Goal: Check status: Check status

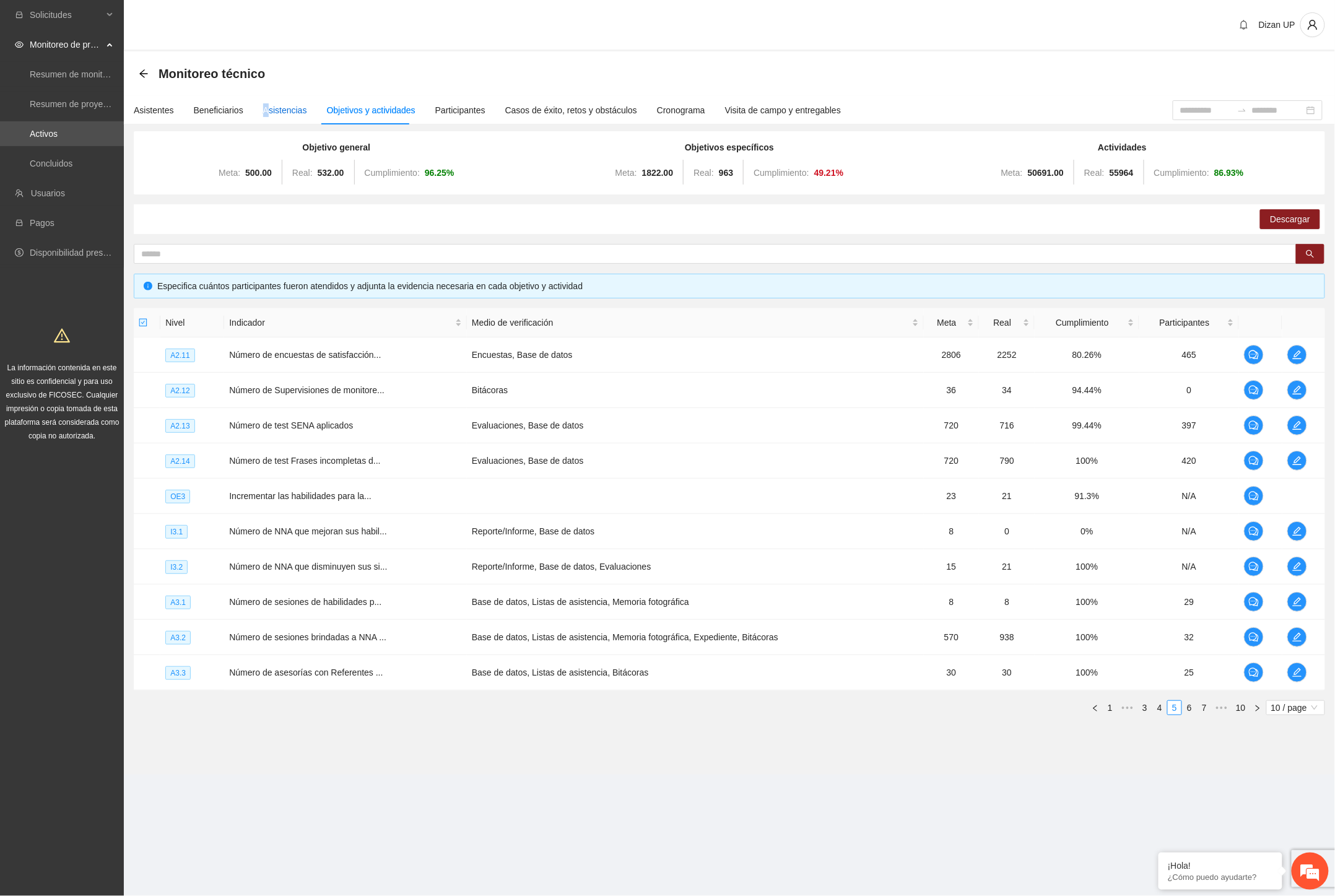
click at [263, 103] on div "Asistencias" at bounding box center [285, 110] width 44 height 14
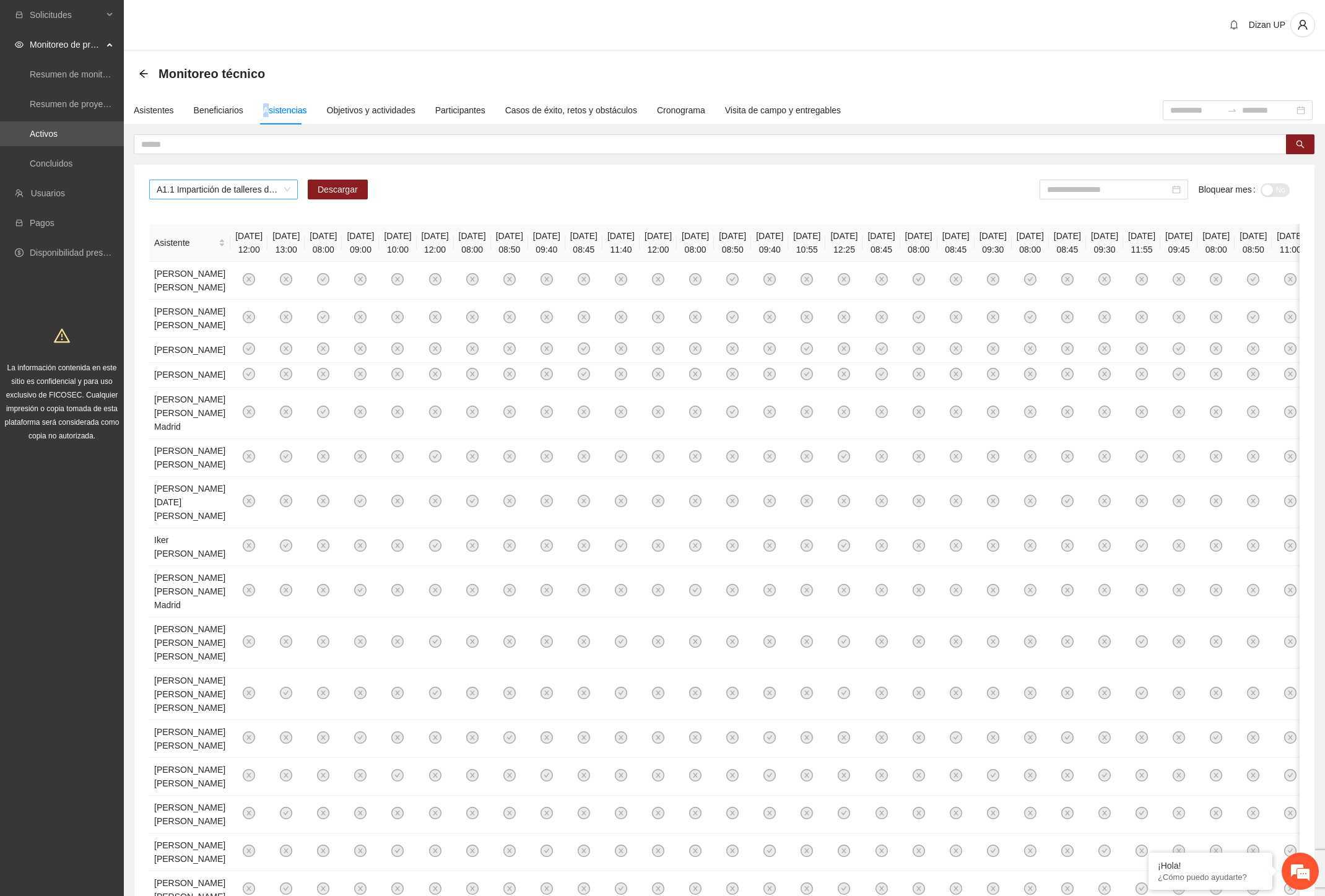
drag, startPoint x: 280, startPoint y: 184, endPoint x: 312, endPoint y: 188, distance: 32.2
click at [280, 184] on span "A1.1 Impartición de talleres de habilidades para la vida-[GEOGRAPHIC_DATA]" at bounding box center [224, 188] width 134 height 18
click at [281, 190] on span "A1.1 Impartición de talleres de habilidades para la vida-[GEOGRAPHIC_DATA]" at bounding box center [224, 188] width 134 height 18
click at [187, 292] on div "A4.10 Encuestas de satisfacción- Delicias" at bounding box center [224, 290] width 134 height 14
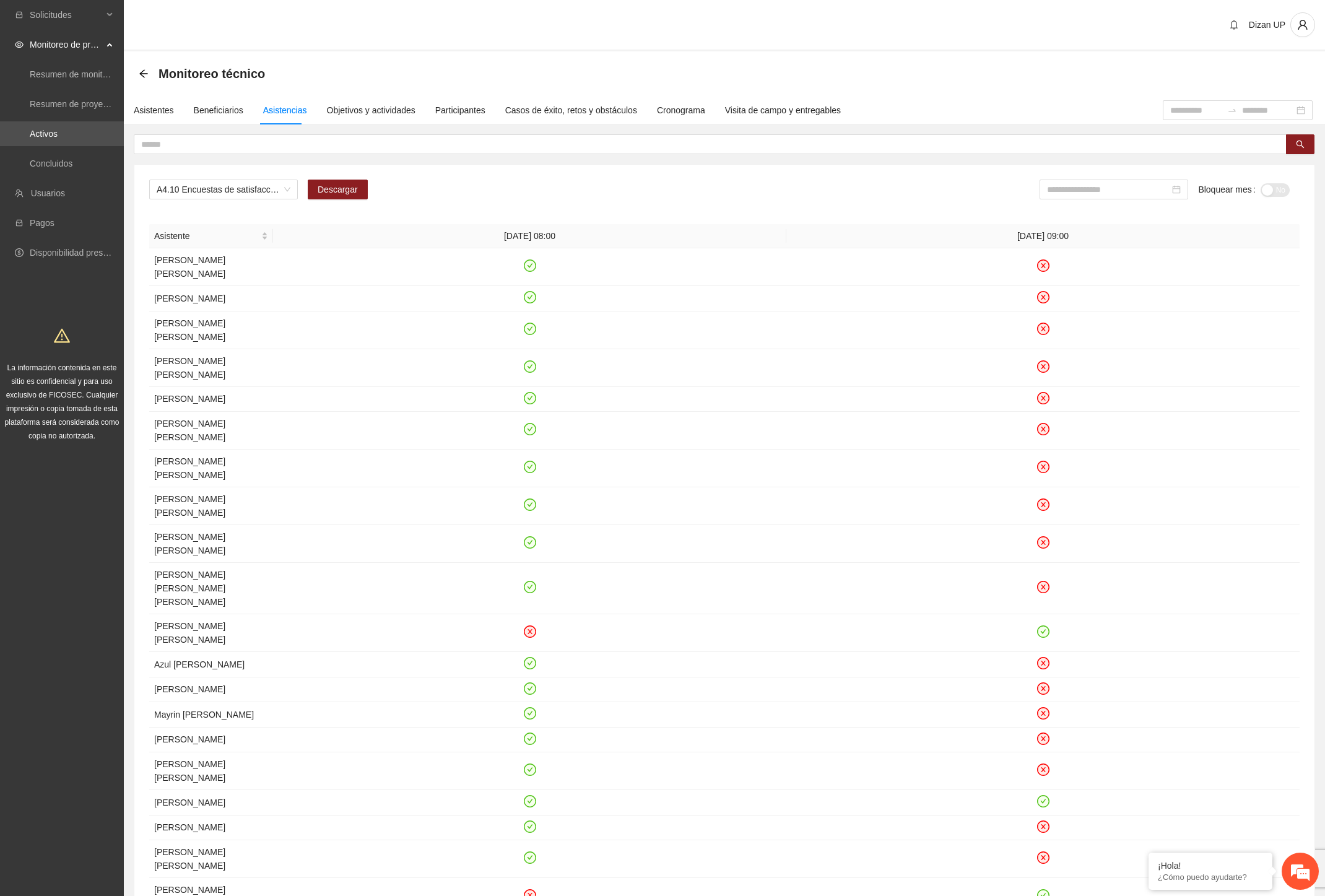
click at [762, 183] on div "A4.10 Encuestas de satisfacción- Delicias Descargar Bloquear mes No" at bounding box center [724, 195] width 1150 height 30
click at [1120, 187] on input at bounding box center [1108, 189] width 123 height 14
click at [1130, 328] on div "Aug" at bounding box center [1128, 328] width 37 height 15
click at [1268, 183] on button "No" at bounding box center [1275, 190] width 29 height 14
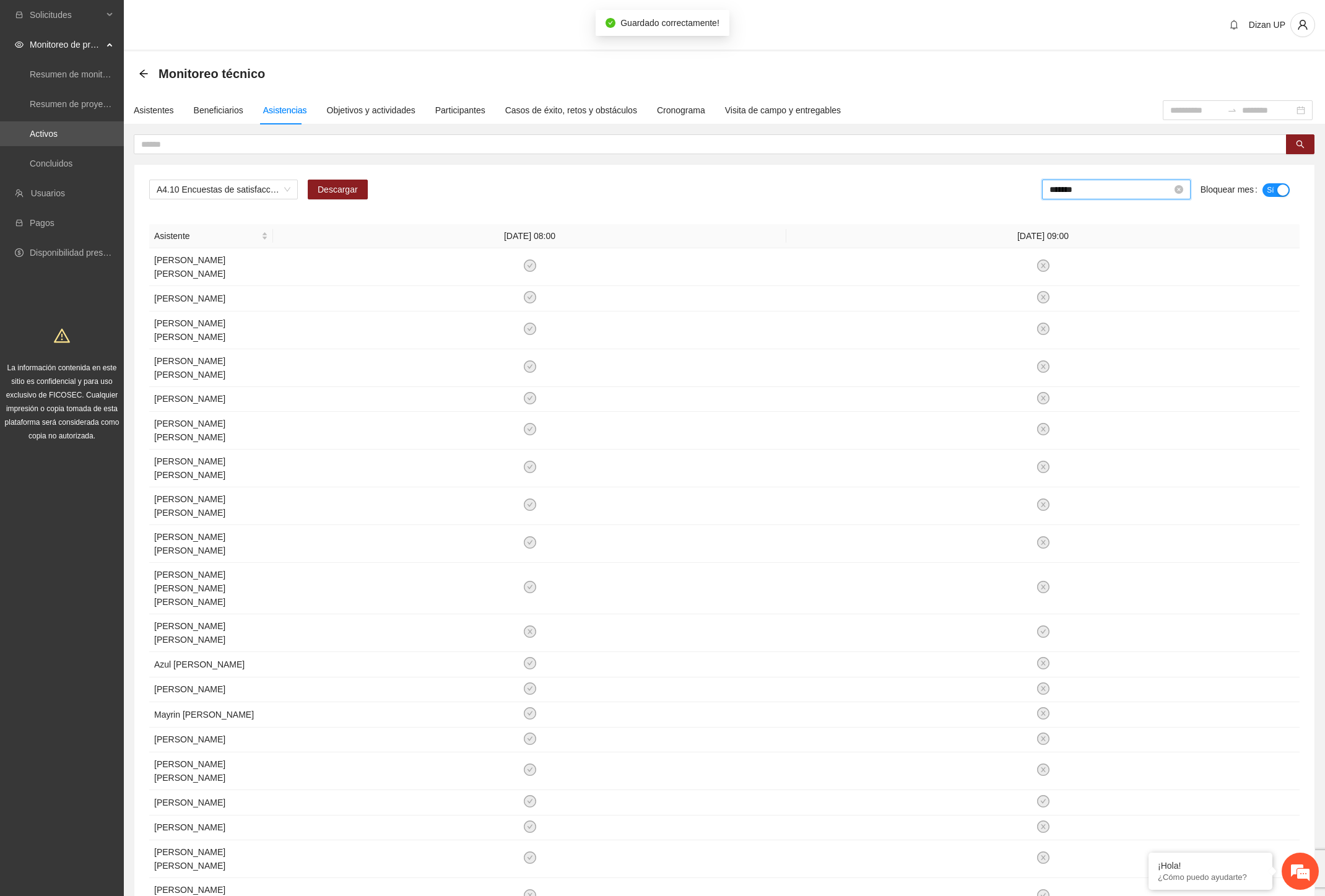
click at [1106, 188] on input "*******" at bounding box center [1111, 189] width 123 height 14
drag, startPoint x: 1069, startPoint y: 330, endPoint x: 1229, endPoint y: 180, distance: 219.3
click at [1069, 325] on div "[DATE]" at bounding box center [1075, 328] width 37 height 15
click at [1023, 189] on div "A4.10 Encuestas de satisfacción- Delicias Descargar ******* Bloquear mes Sí" at bounding box center [724, 195] width 1150 height 30
click at [1129, 183] on input "*******" at bounding box center [1111, 189] width 123 height 14
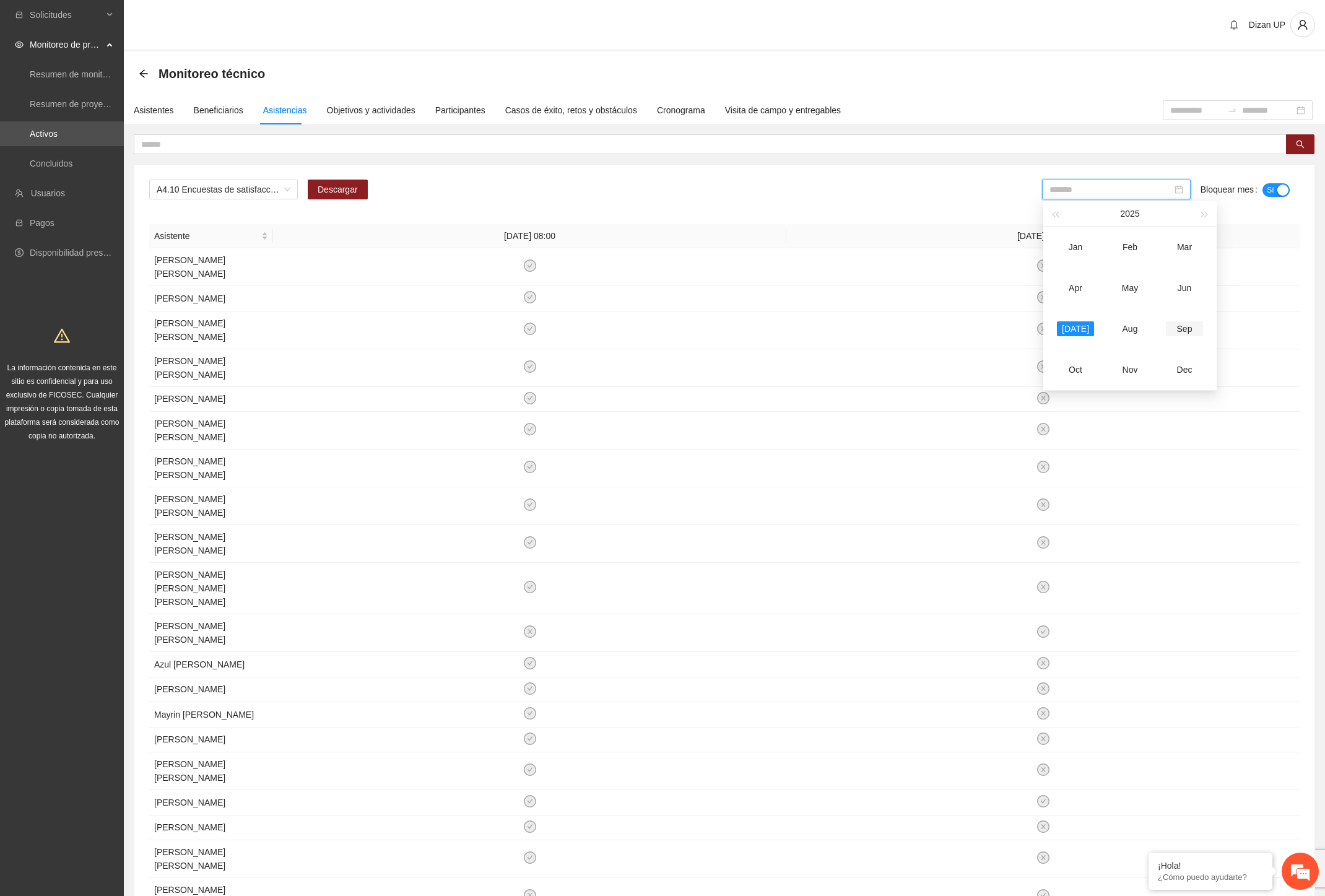
click at [1185, 328] on div "Sep" at bounding box center [1185, 328] width 37 height 15
click at [1268, 190] on div "button" at bounding box center [1267, 189] width 11 height 11
click at [817, 211] on div "A4.10 Encuestas de satisfacción- Delicias Descargar ******* Bloquear mes Sí Asi…" at bounding box center [724, 565] width 1180 height 800
click at [250, 180] on div "A4.10 Encuestas de satisfacción- Delicias" at bounding box center [223, 189] width 148 height 20
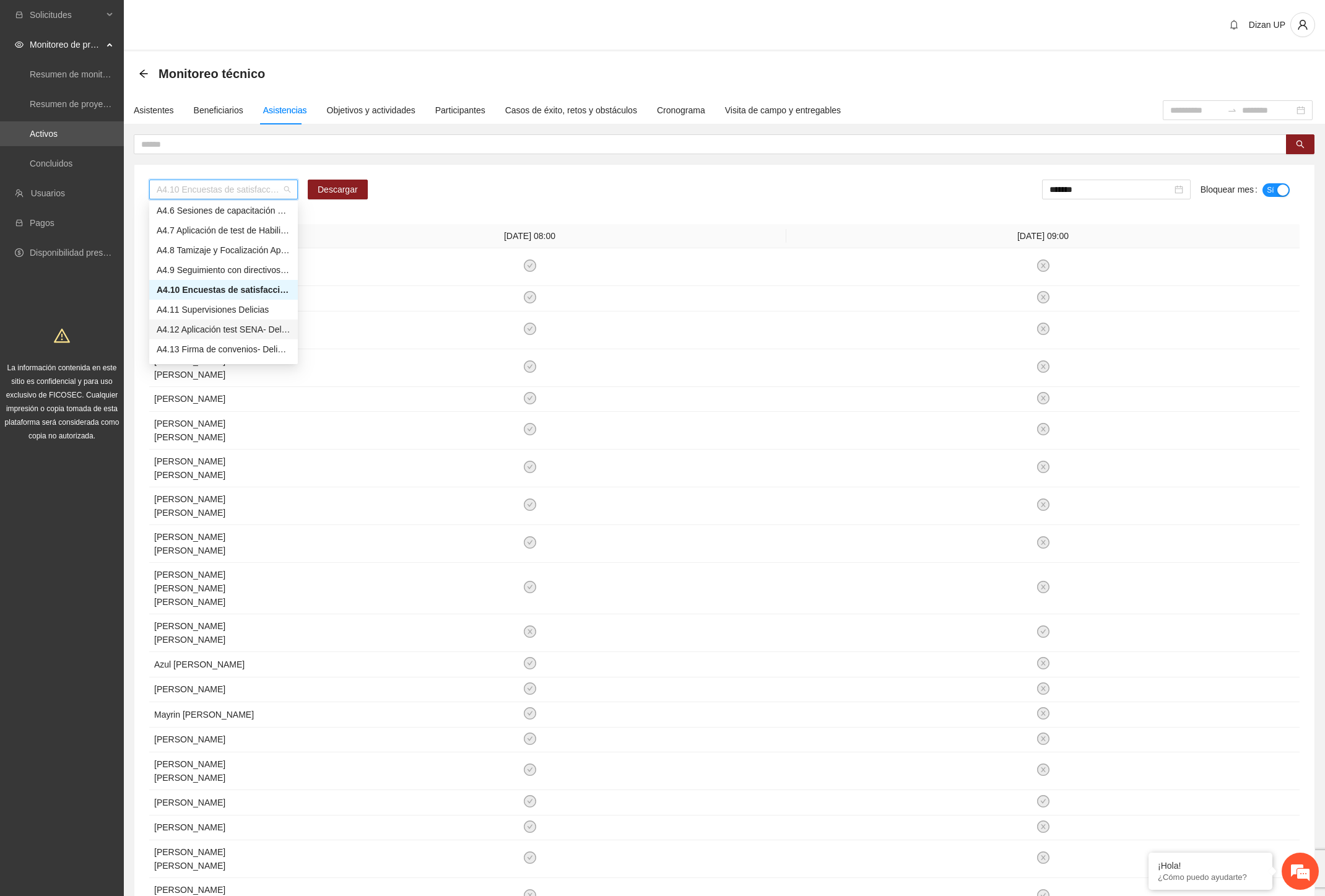
click at [206, 329] on div "A4.12 Aplicación test SENA- Delicias" at bounding box center [224, 330] width 134 height 14
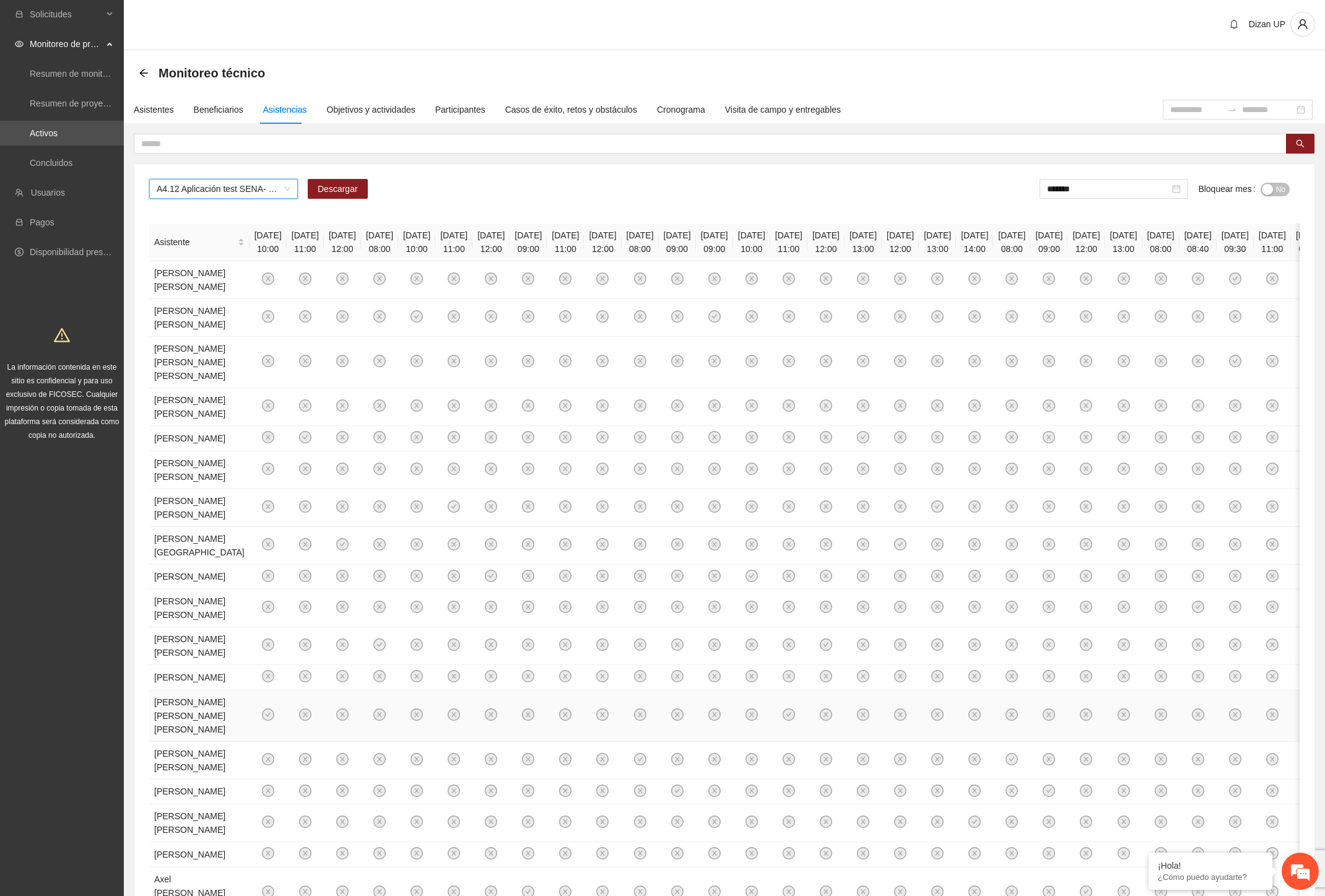
scroll to position [0, 0]
click at [1094, 188] on input "*******" at bounding box center [1108, 189] width 123 height 14
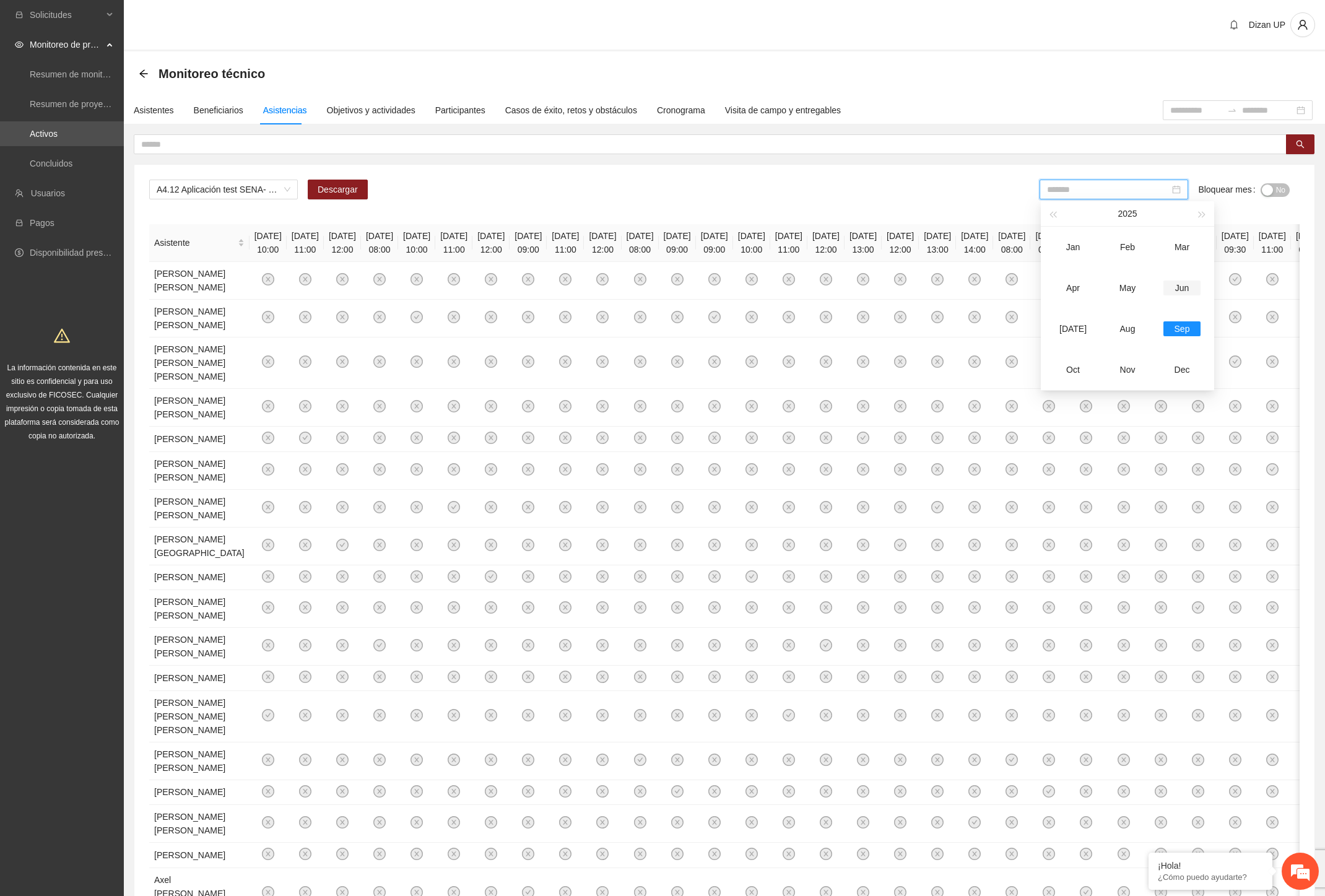
click at [1174, 287] on div "Jun" at bounding box center [1182, 288] width 37 height 15
type input "*******"
click at [1000, 182] on div "A4.12 Aplicación test SENA- Delicias Descargar ******* Bloquear mes No" at bounding box center [724, 195] width 1150 height 30
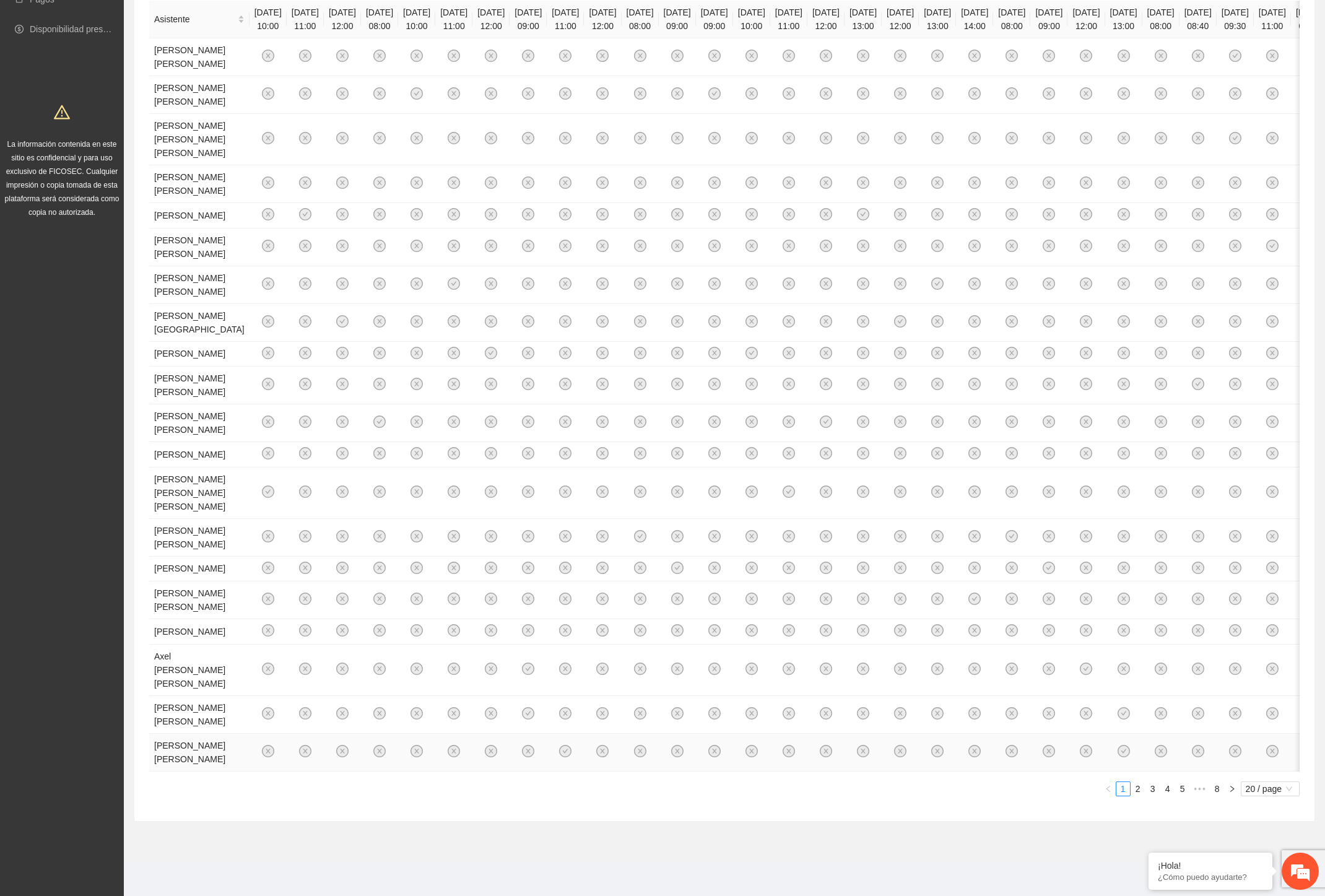
scroll to position [677, 0]
click at [1266, 793] on span "20 / page" at bounding box center [1271, 789] width 49 height 14
click at [1277, 871] on div "100 / page" at bounding box center [1270, 870] width 45 height 14
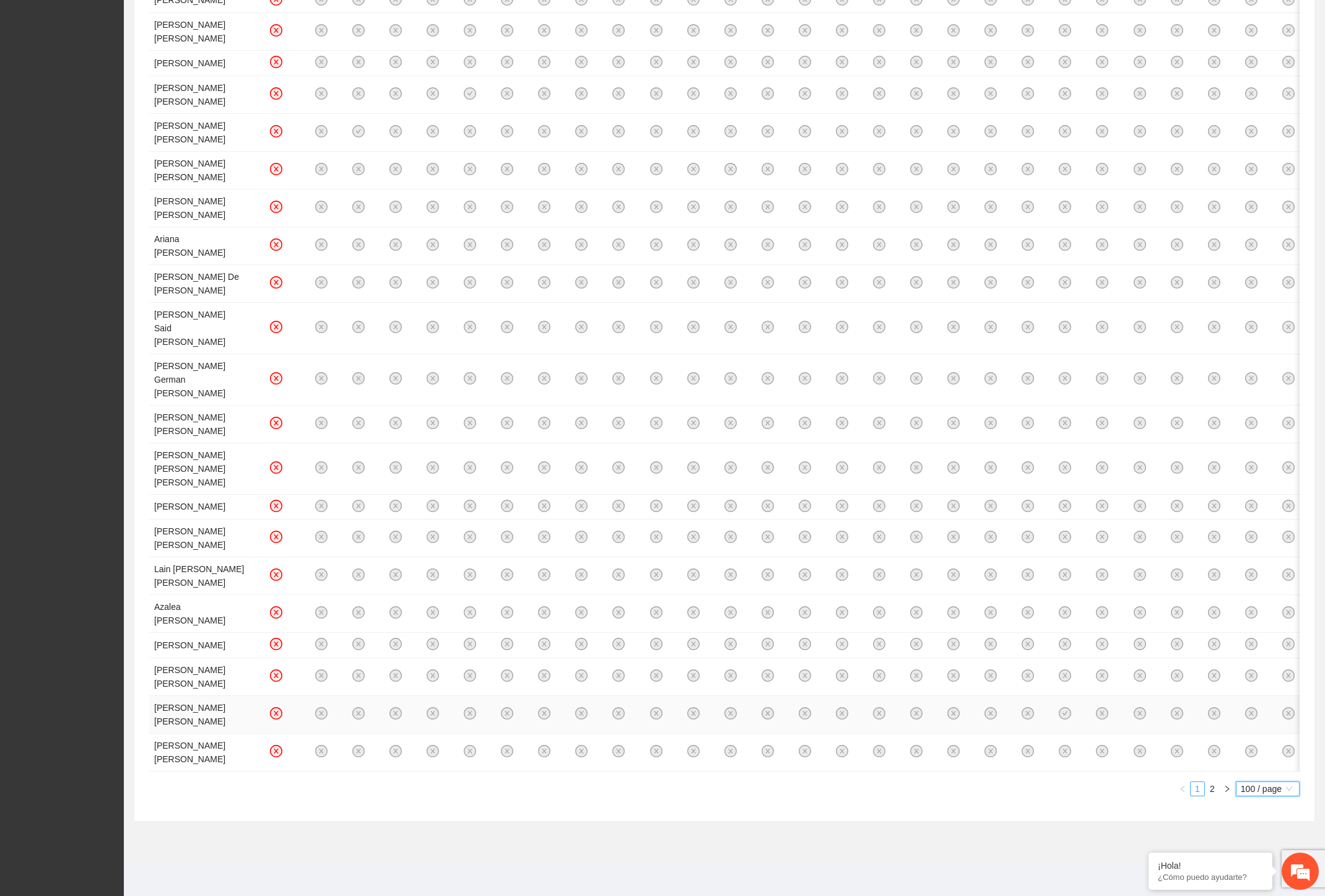
scroll to position [5415, 0]
drag, startPoint x: 1212, startPoint y: 788, endPoint x: 1310, endPoint y: 629, distance: 186.8
click at [1213, 787] on link "2" at bounding box center [1213, 789] width 14 height 14
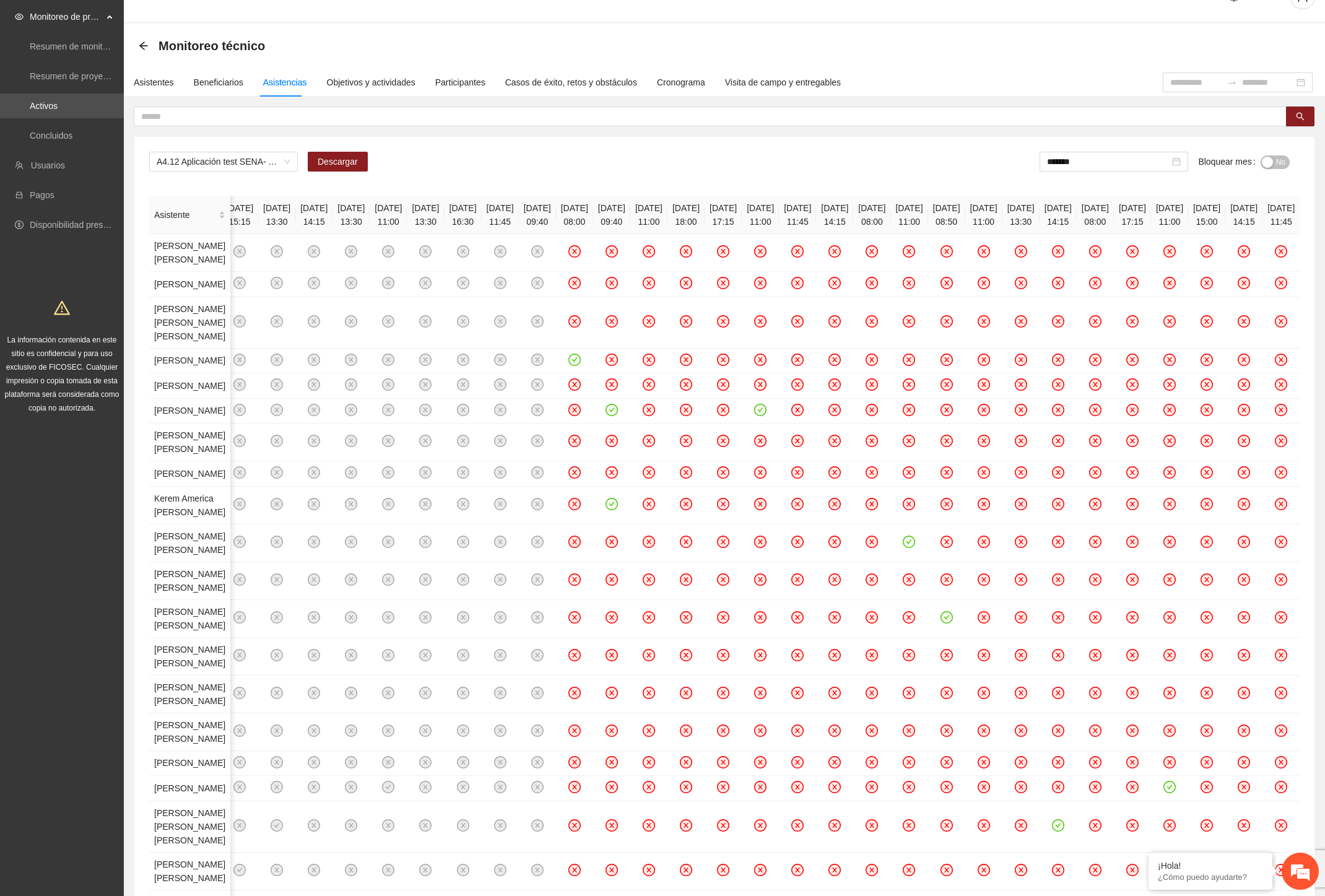
scroll to position [0, 0]
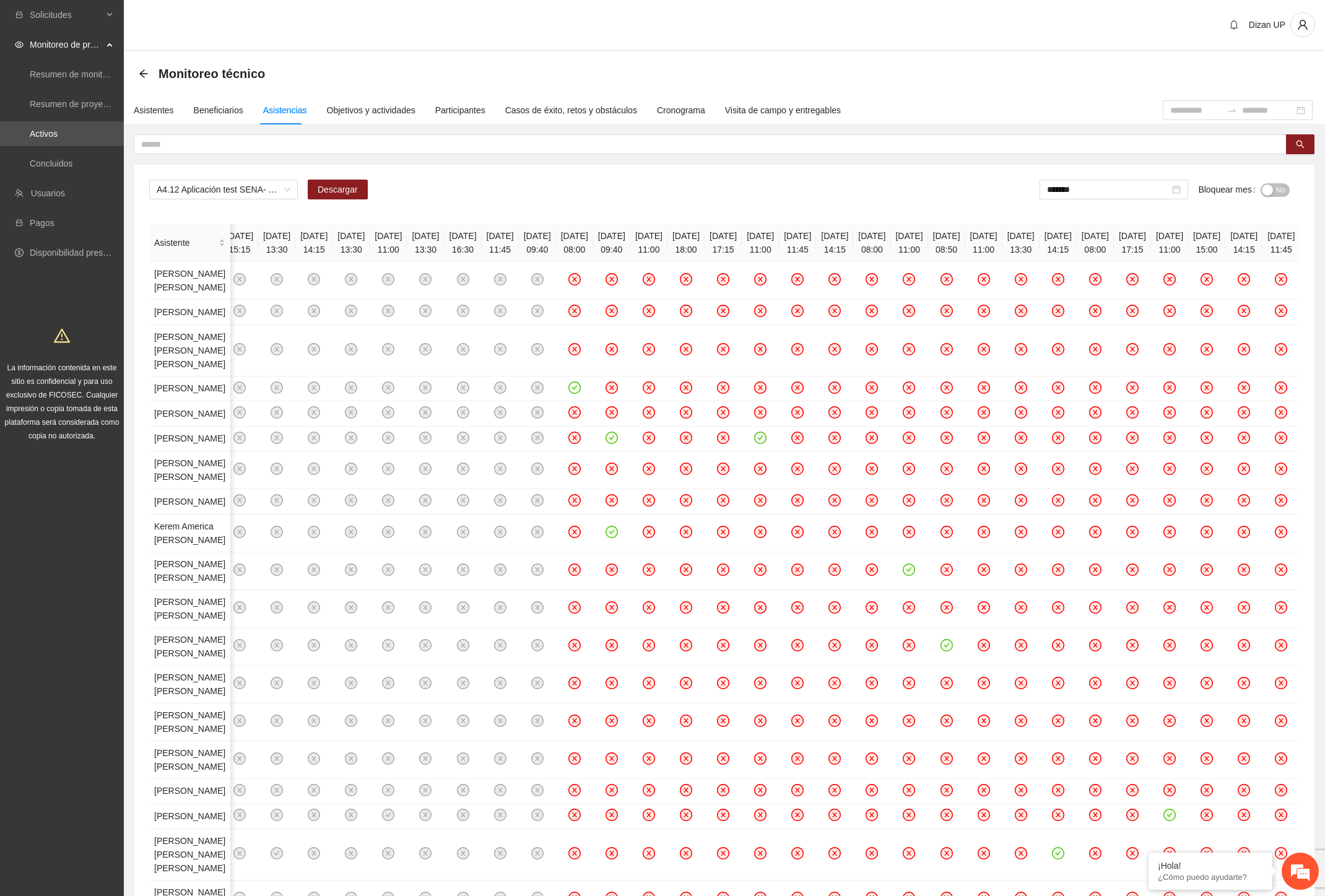
click at [1278, 182] on div "No" at bounding box center [1275, 189] width 29 height 14
click at [1278, 186] on span "No" at bounding box center [1280, 190] width 10 height 14
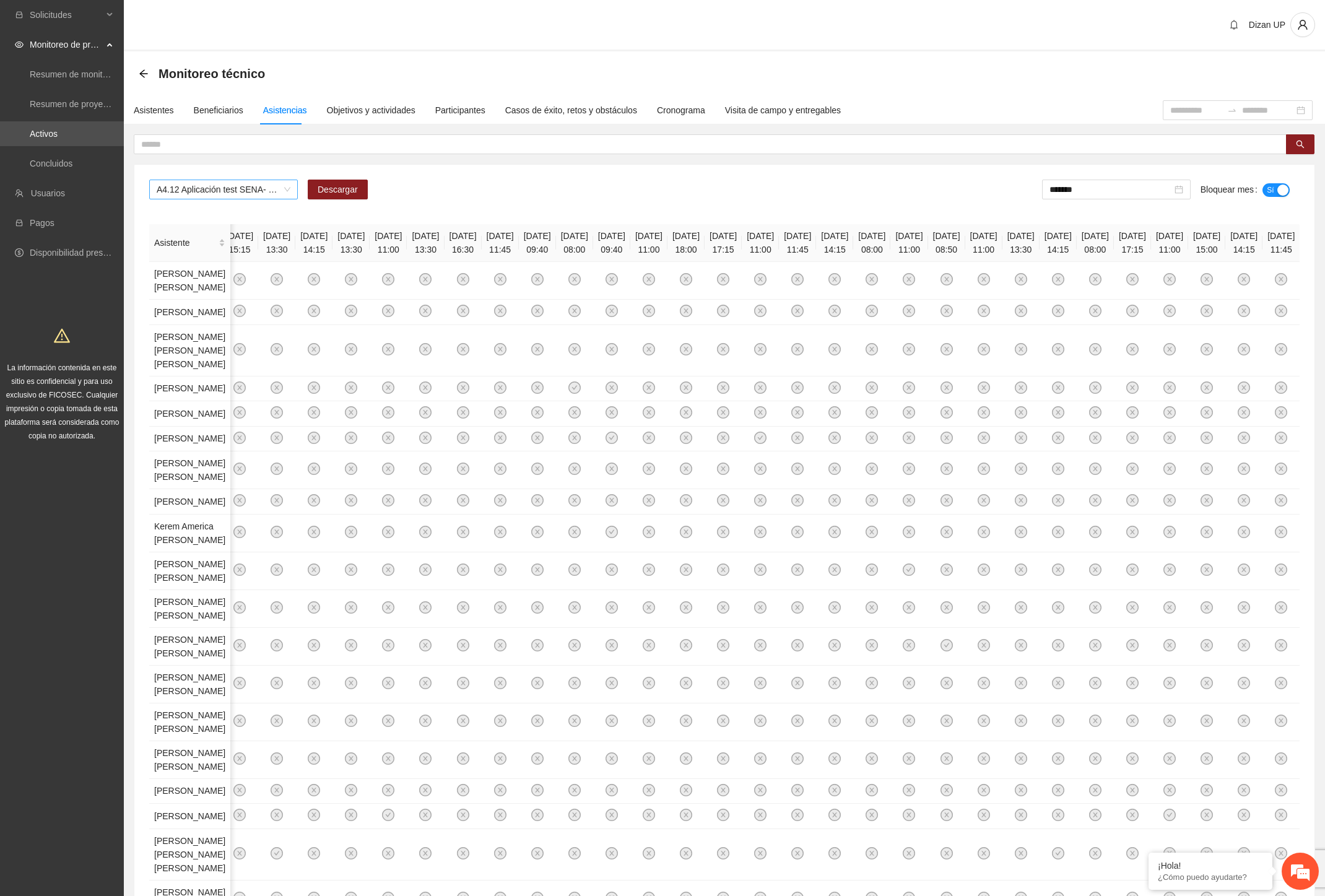
click at [216, 184] on span "A4.12 Aplicación test SENA- Delicias" at bounding box center [224, 188] width 134 height 18
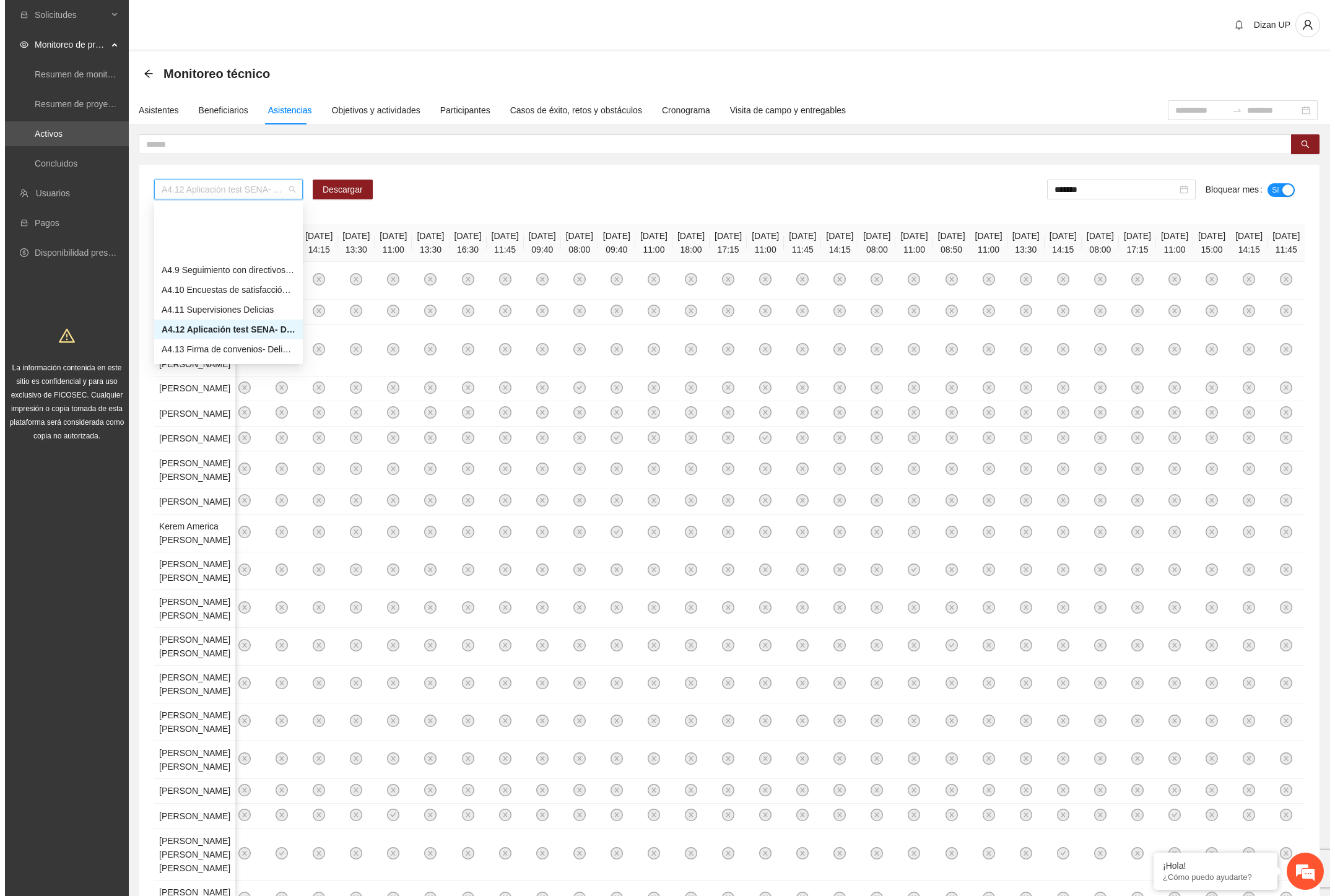
scroll to position [963, 0]
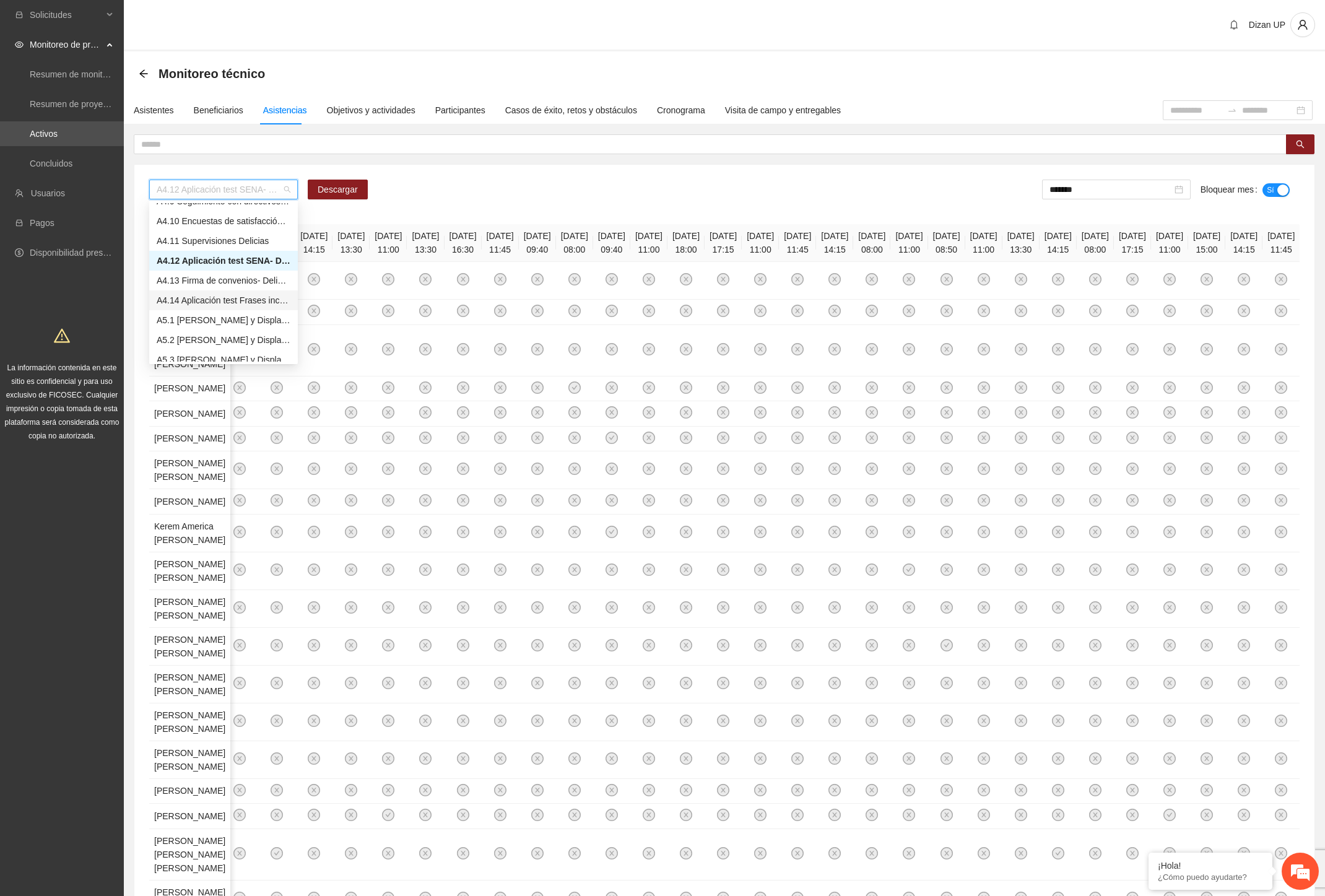
click at [189, 298] on div "A4.14 Aplicación test Frases incompletas [PERSON_NAME]- Delicias" at bounding box center [224, 301] width 134 height 14
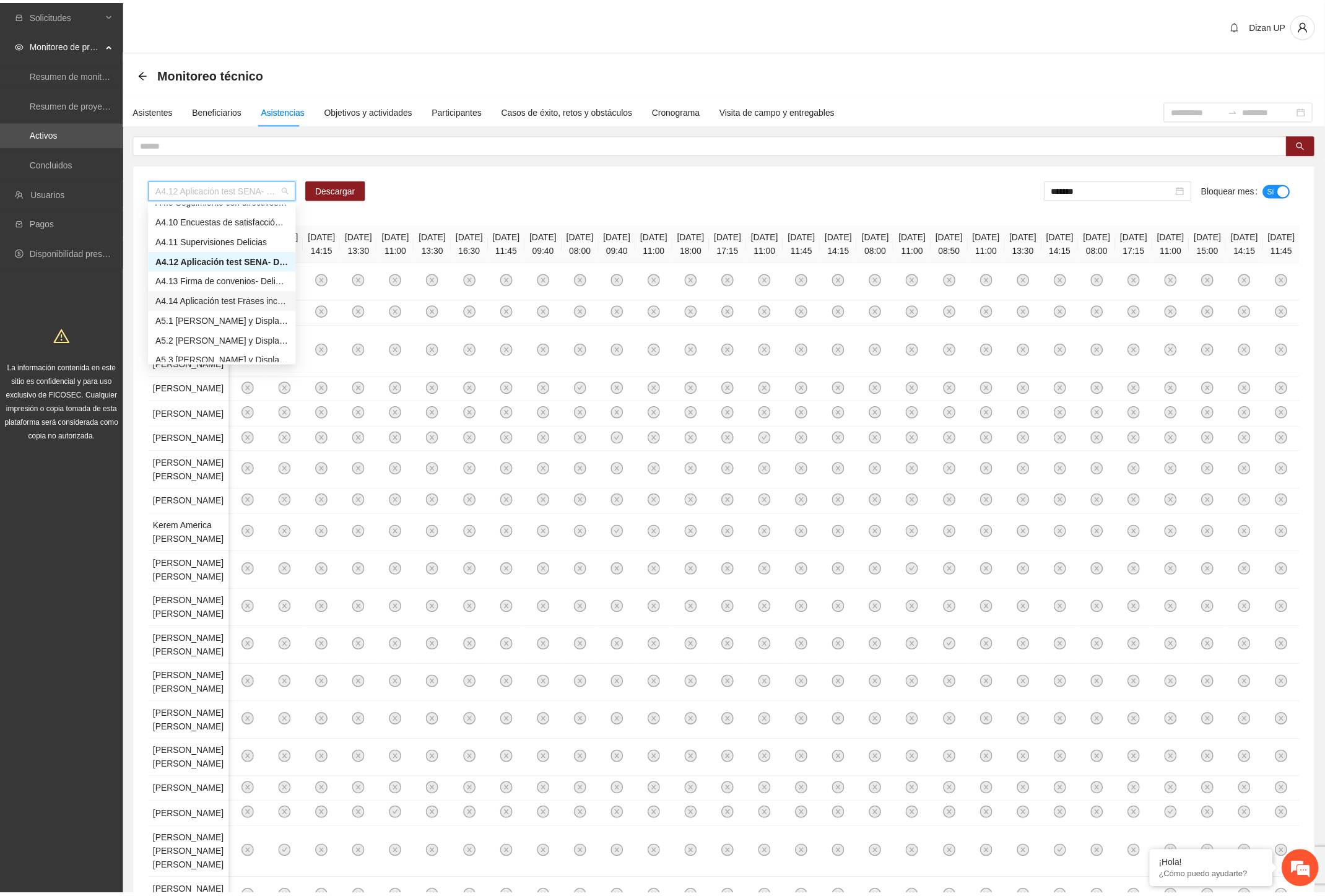
scroll to position [0, 0]
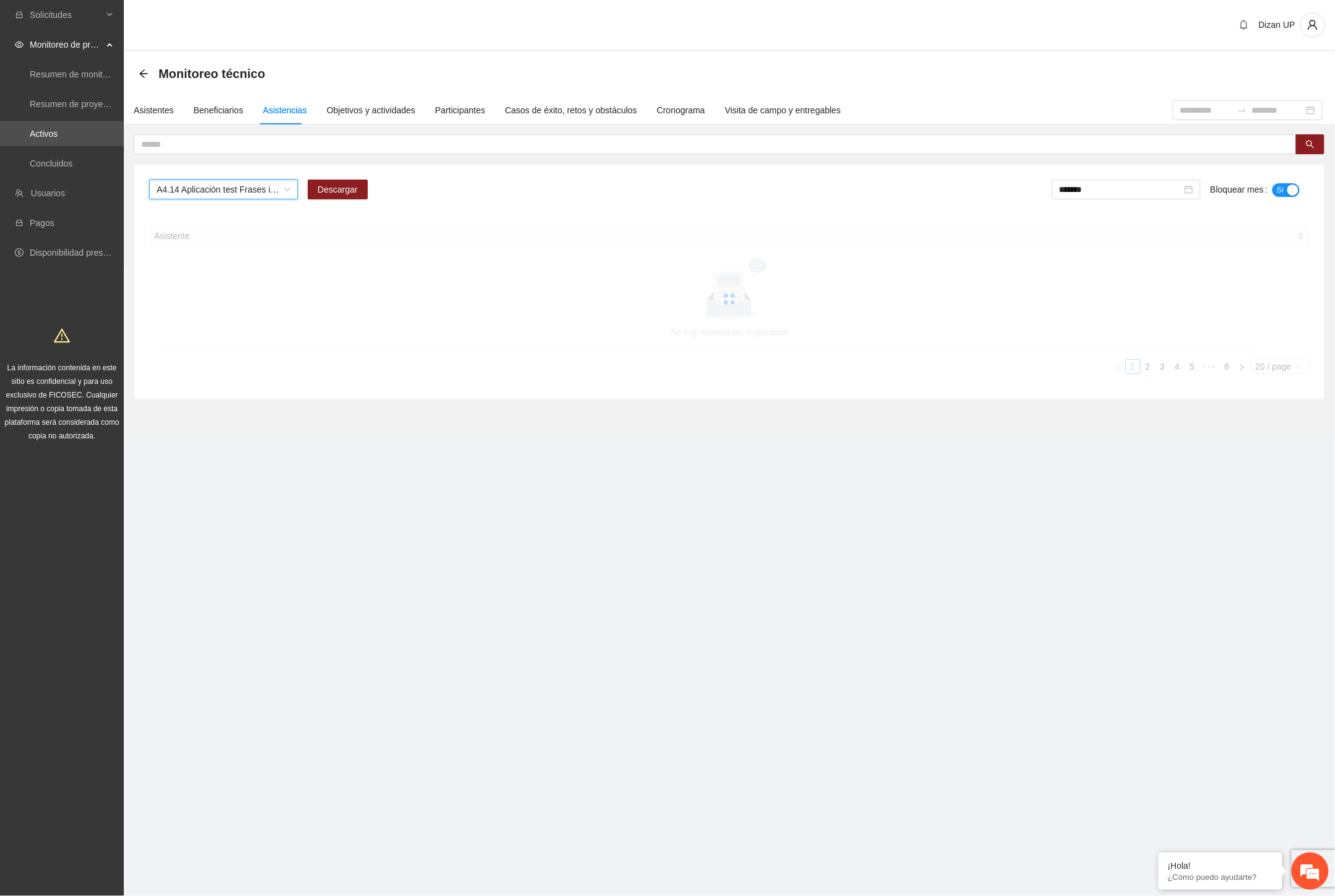
click at [643, 218] on div "A4.14 Aplicación test Frases incompletas [PERSON_NAME]- Delicias A4.14 Aplicaci…" at bounding box center [729, 281] width 1190 height 234
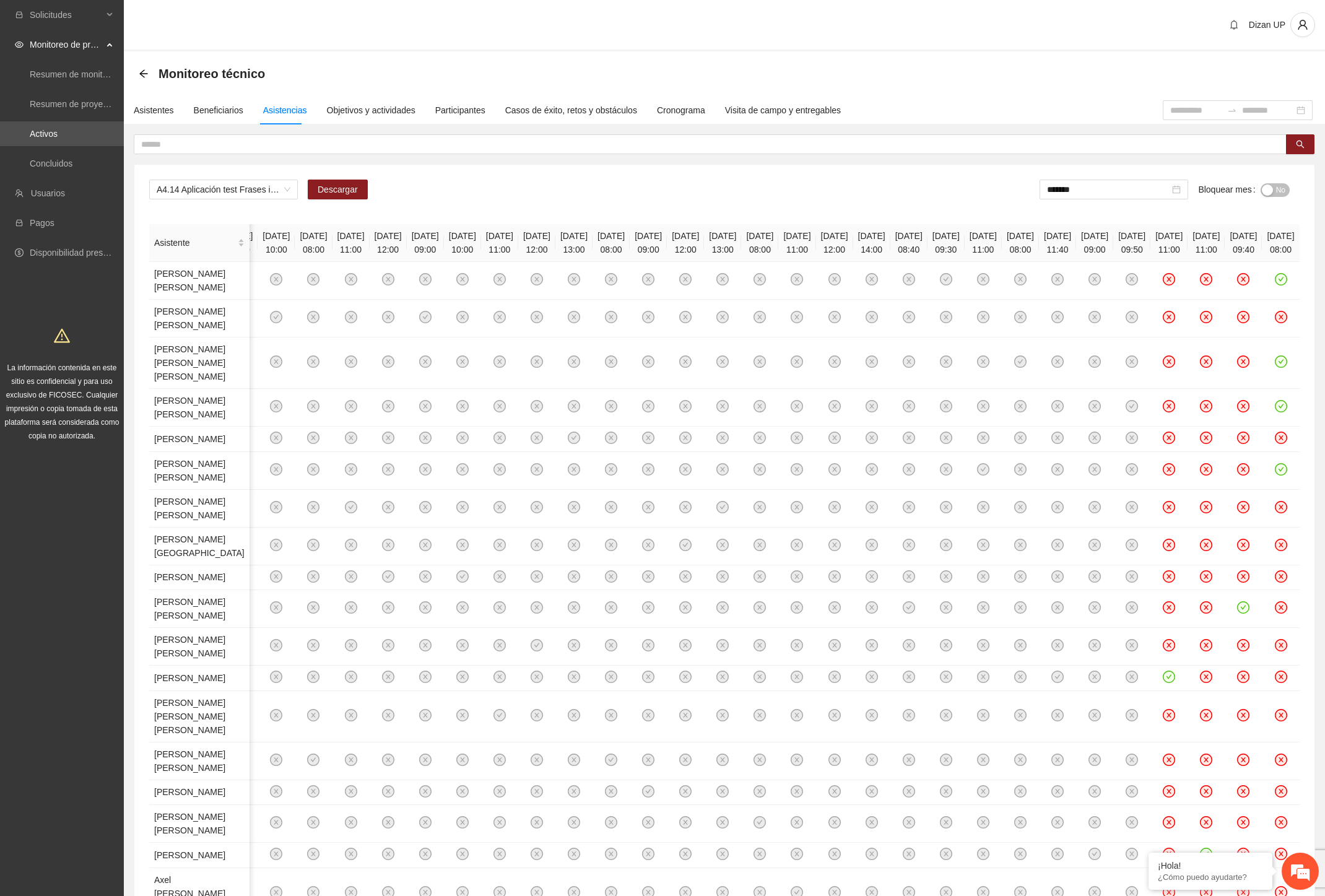
click at [1277, 183] on span "No" at bounding box center [1280, 190] width 10 height 14
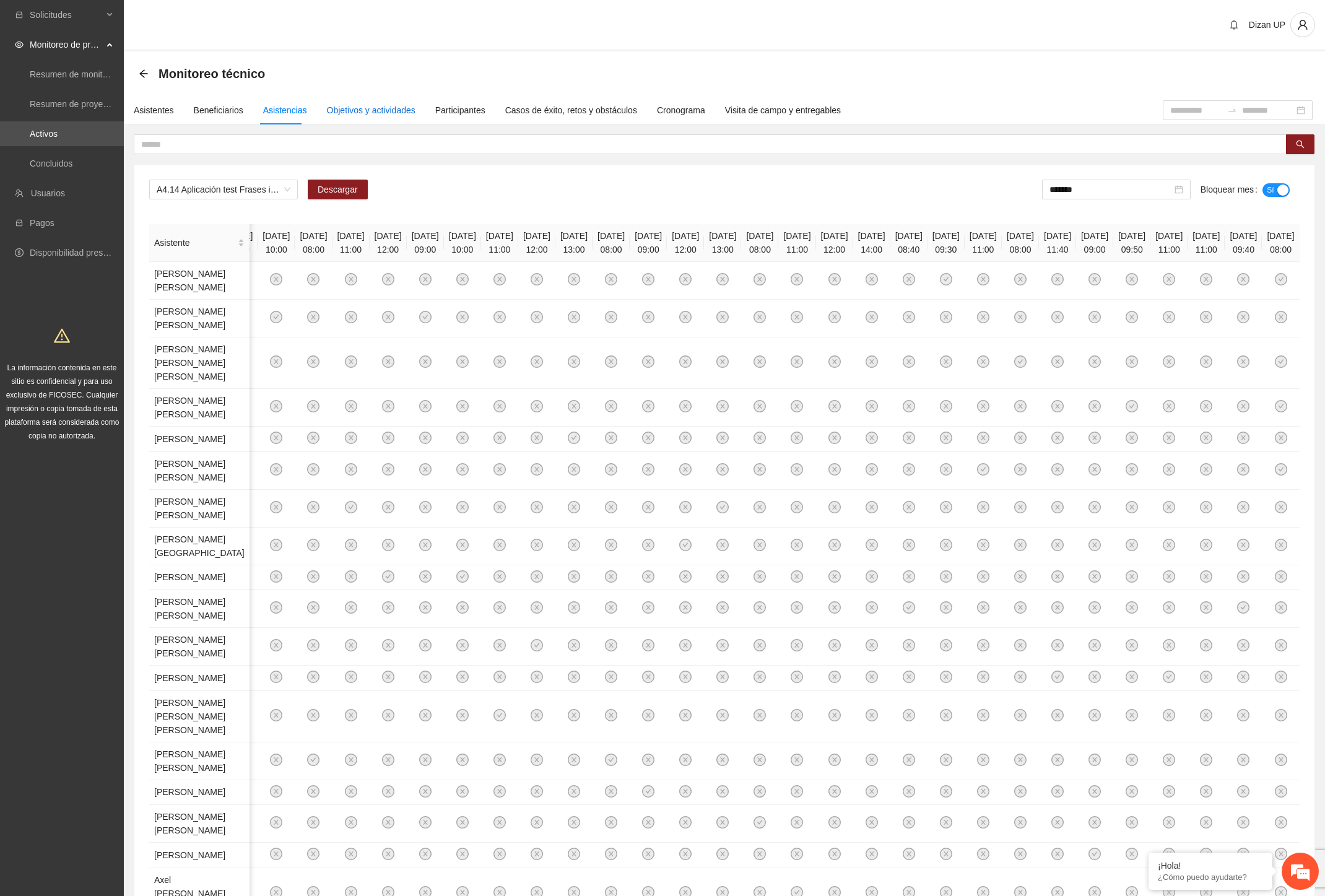
drag, startPoint x: 351, startPoint y: 112, endPoint x: 370, endPoint y: 121, distance: 21.0
click at [352, 112] on div "Objetivos y actividades" at bounding box center [371, 110] width 89 height 14
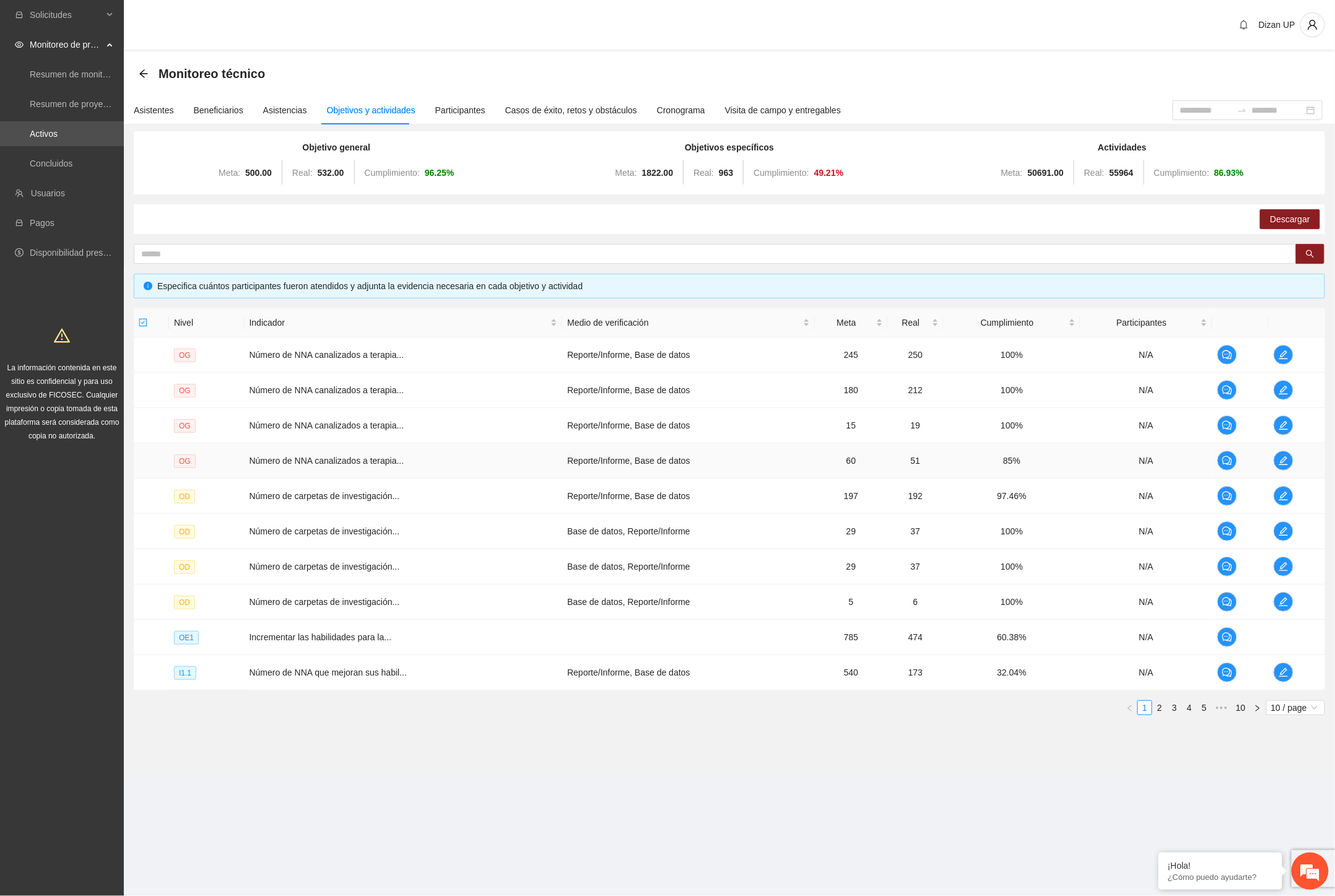
click at [867, 454] on td "60" at bounding box center [851, 461] width 73 height 35
click at [858, 494] on td "197" at bounding box center [851, 496] width 73 height 35
click at [1290, 491] on span "edit" at bounding box center [1283, 495] width 18 height 10
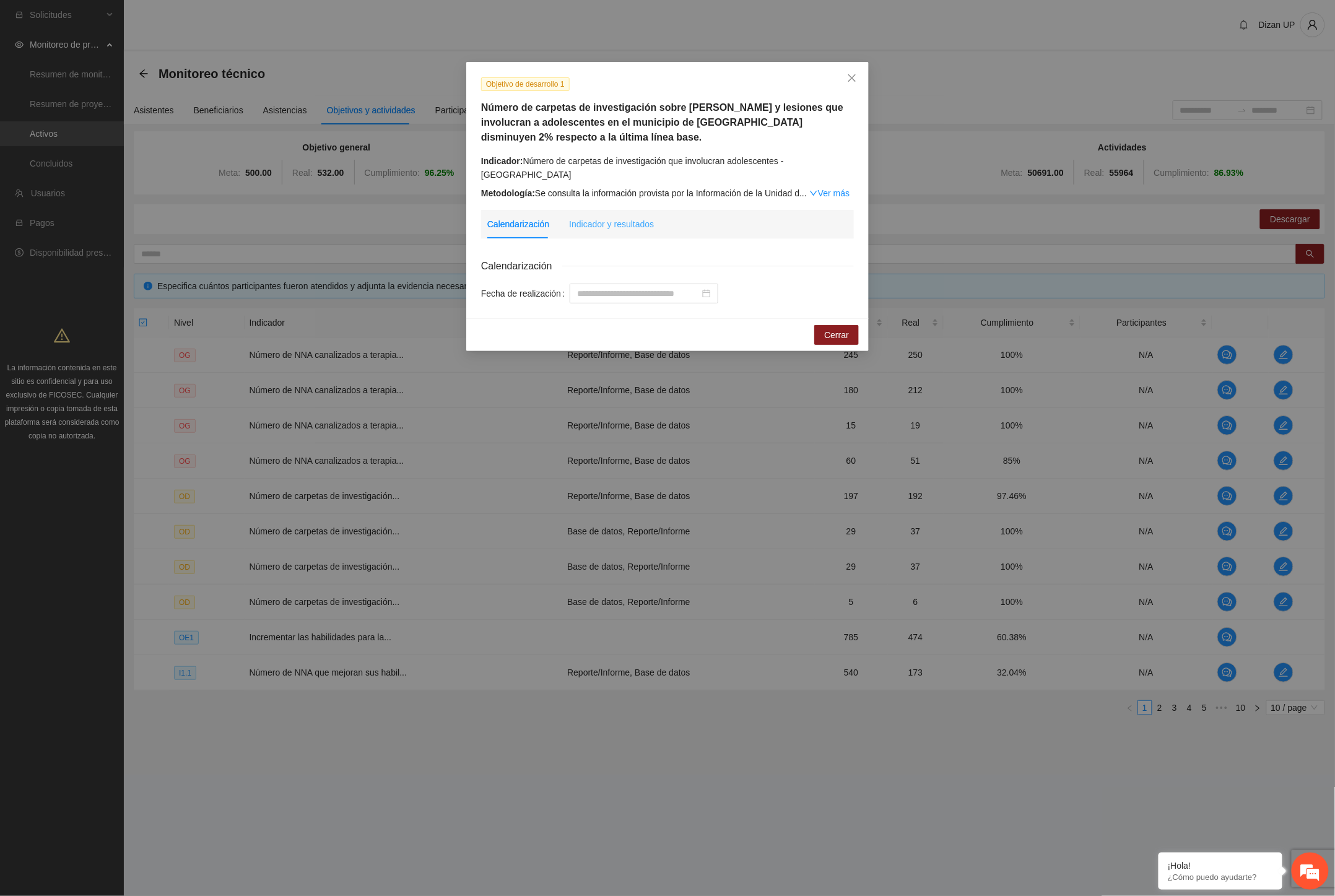
click at [615, 210] on div "Indicador y resultados" at bounding box center [611, 224] width 85 height 28
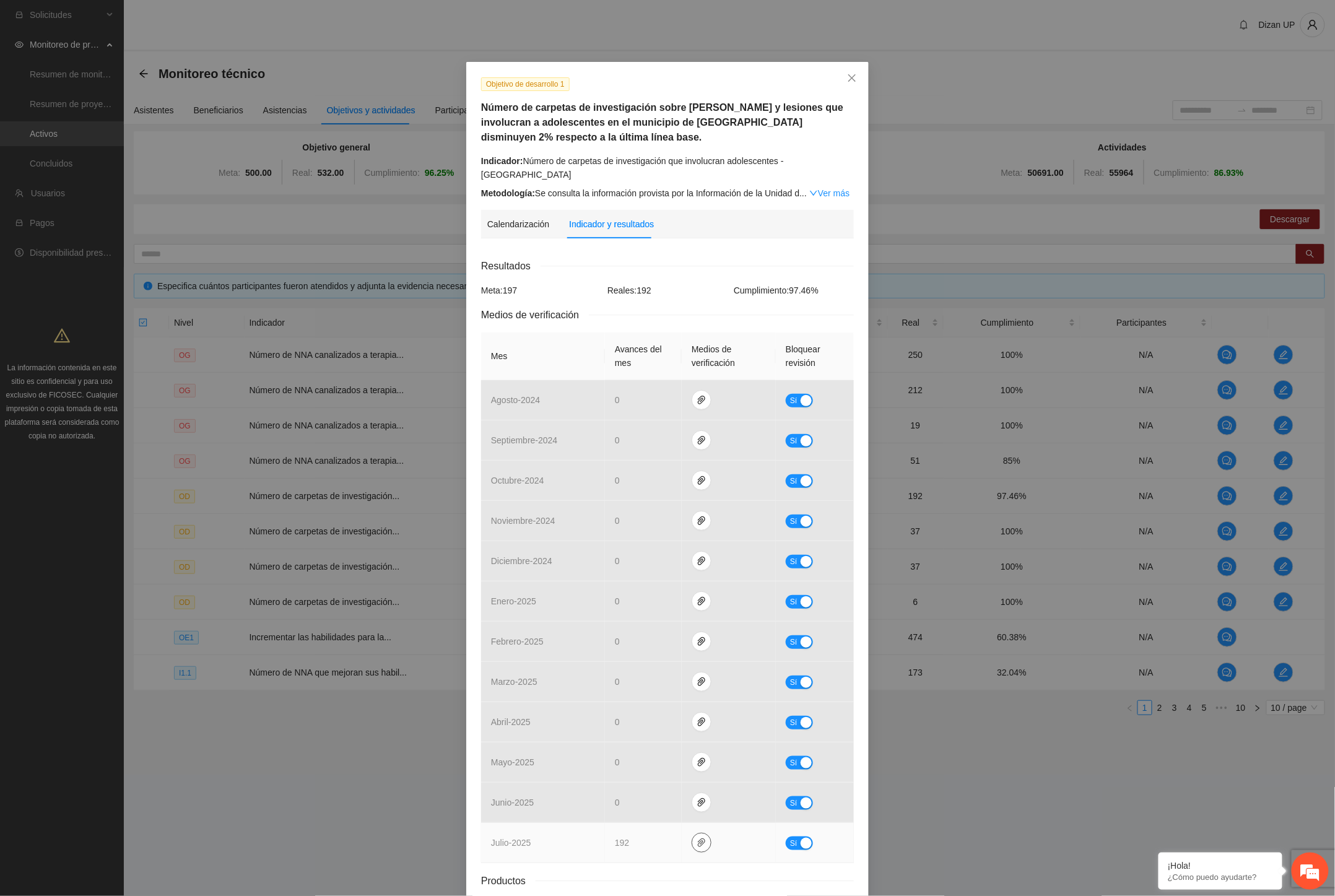
click at [696, 837] on icon "paper-clip" at bounding box center [701, 842] width 10 height 10
click at [633, 794] on link "OD_1.rar" at bounding box center [699, 793] width 177 height 14
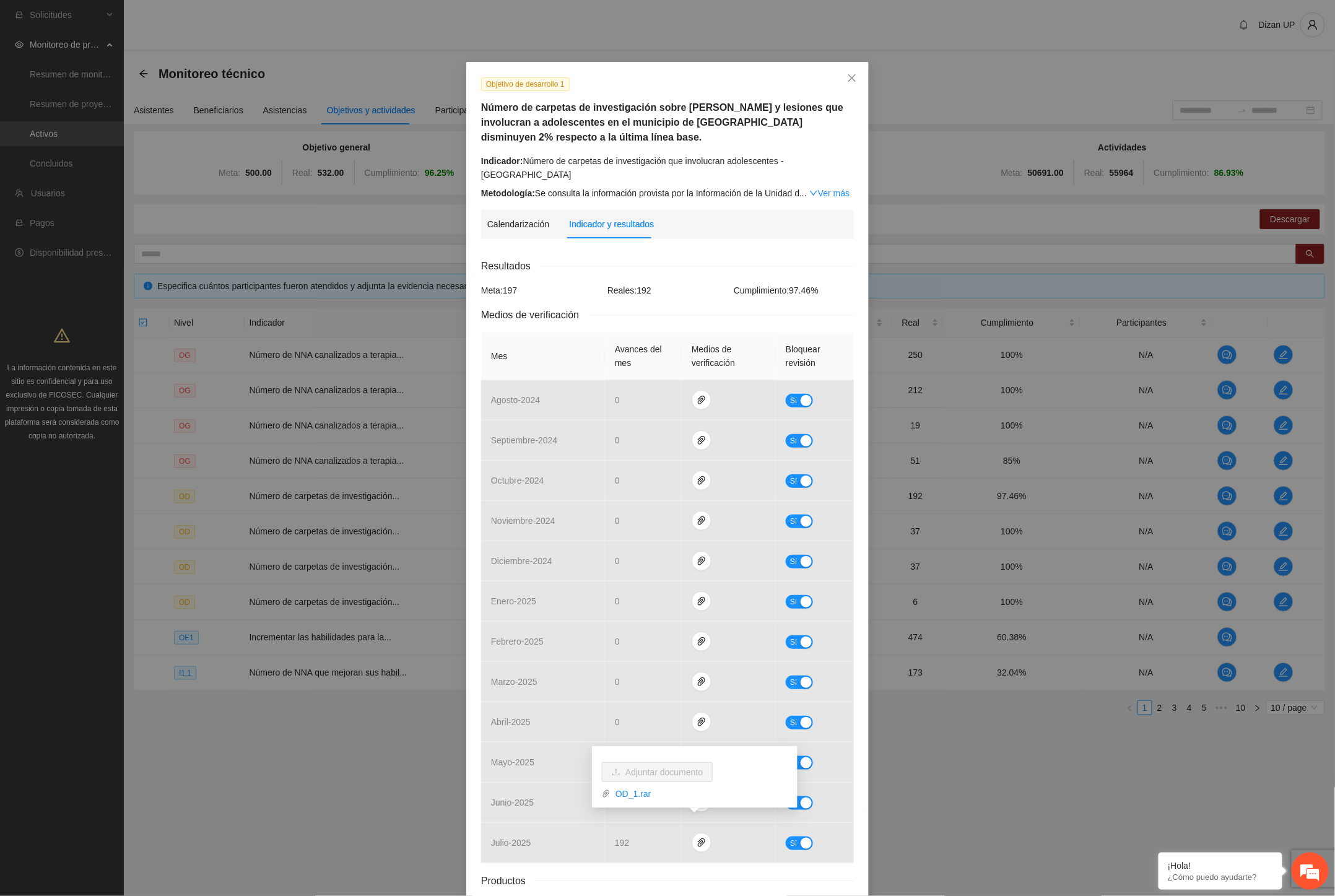
click at [689, 307] on div "Medios de verificación" at bounding box center [668, 315] width 373 height 16
click at [515, 146] on div "Objetivo de desarrollo 1 Número de carpetas de investigación sobre [PERSON_NAME…" at bounding box center [668, 139] width 382 height 124
click at [821, 188] on link "Ver más" at bounding box center [830, 193] width 40 height 10
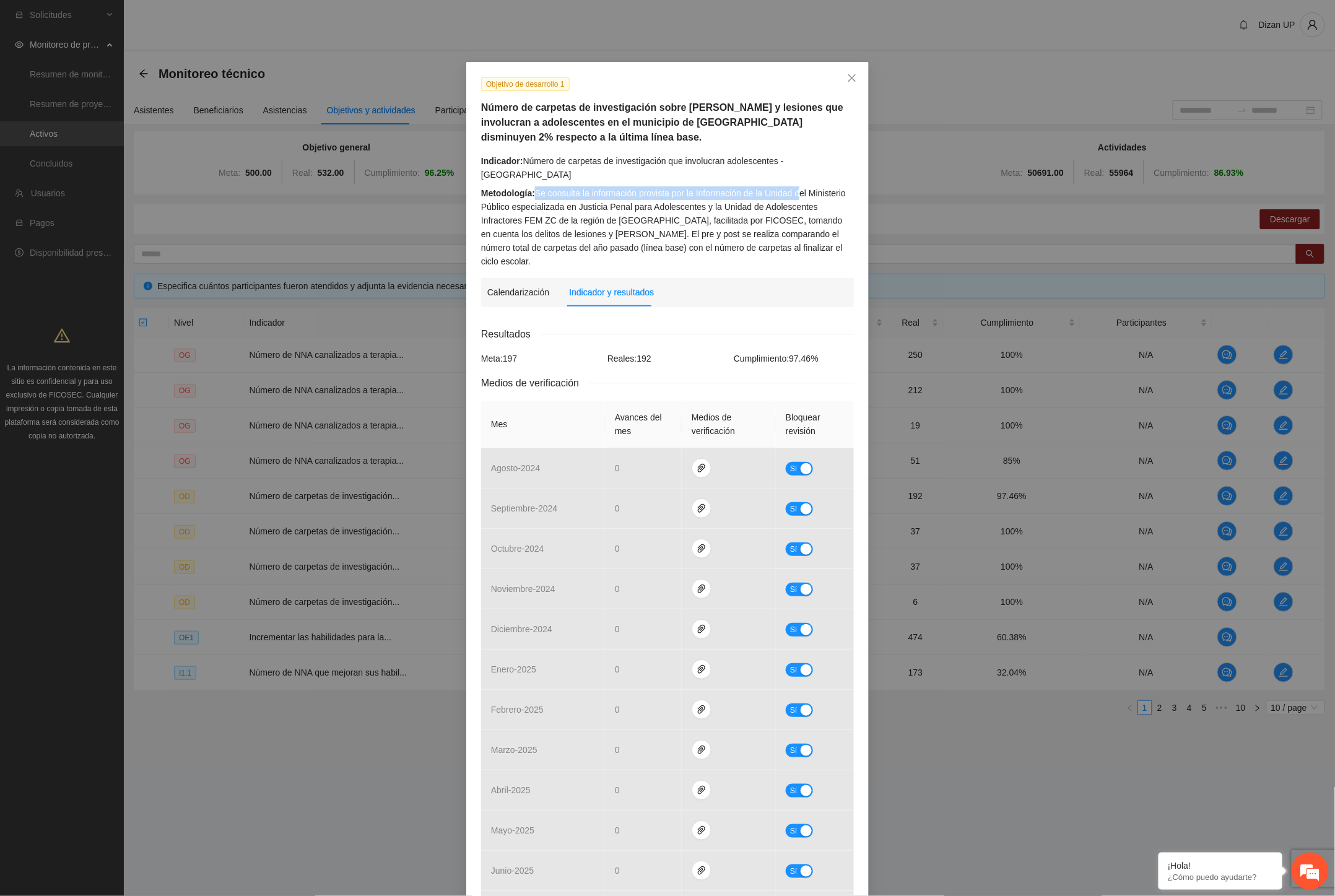
drag, startPoint x: 531, startPoint y: 175, endPoint x: 796, endPoint y: 175, distance: 265.0
click at [796, 187] on div "Metodología: Se consulta la información provista por la Información de la Unida…" at bounding box center [668, 227] width 373 height 82
click at [678, 187] on div "Metodología: Se consulta la información provista por la Información de la Unida…" at bounding box center [668, 227] width 373 height 82
drag, startPoint x: 522, startPoint y: 190, endPoint x: 674, endPoint y: 190, distance: 152.0
click at [674, 190] on div "Metodología: Se consulta la información provista por la Información de la Unida…" at bounding box center [668, 227] width 373 height 82
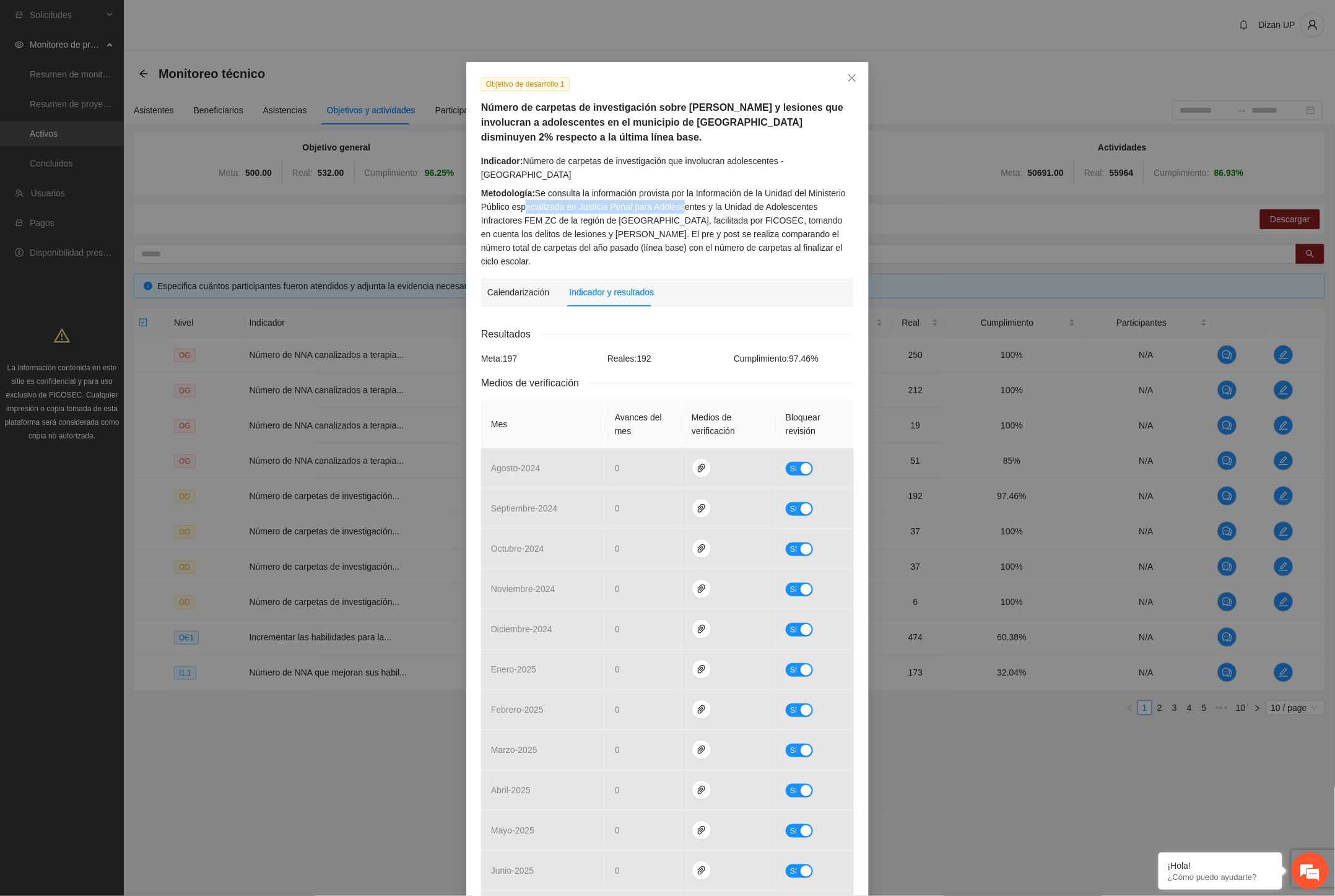
click at [576, 199] on div "Metodología: Se consulta la información provista por la Información de la Unida…" at bounding box center [668, 227] width 373 height 82
click at [614, 190] on div "Metodología: Se consulta la información provista por la Información de la Unida…" at bounding box center [668, 227] width 373 height 82
drag, startPoint x: 510, startPoint y: 206, endPoint x: 639, endPoint y: 217, distance: 129.5
click at [639, 217] on div "Metodología: Se consulta la información provista por la Información de la Unida…" at bounding box center [668, 227] width 373 height 82
click at [677, 223] on div "Metodología: Se consulta la información provista por la Información de la Unida…" at bounding box center [668, 227] width 373 height 82
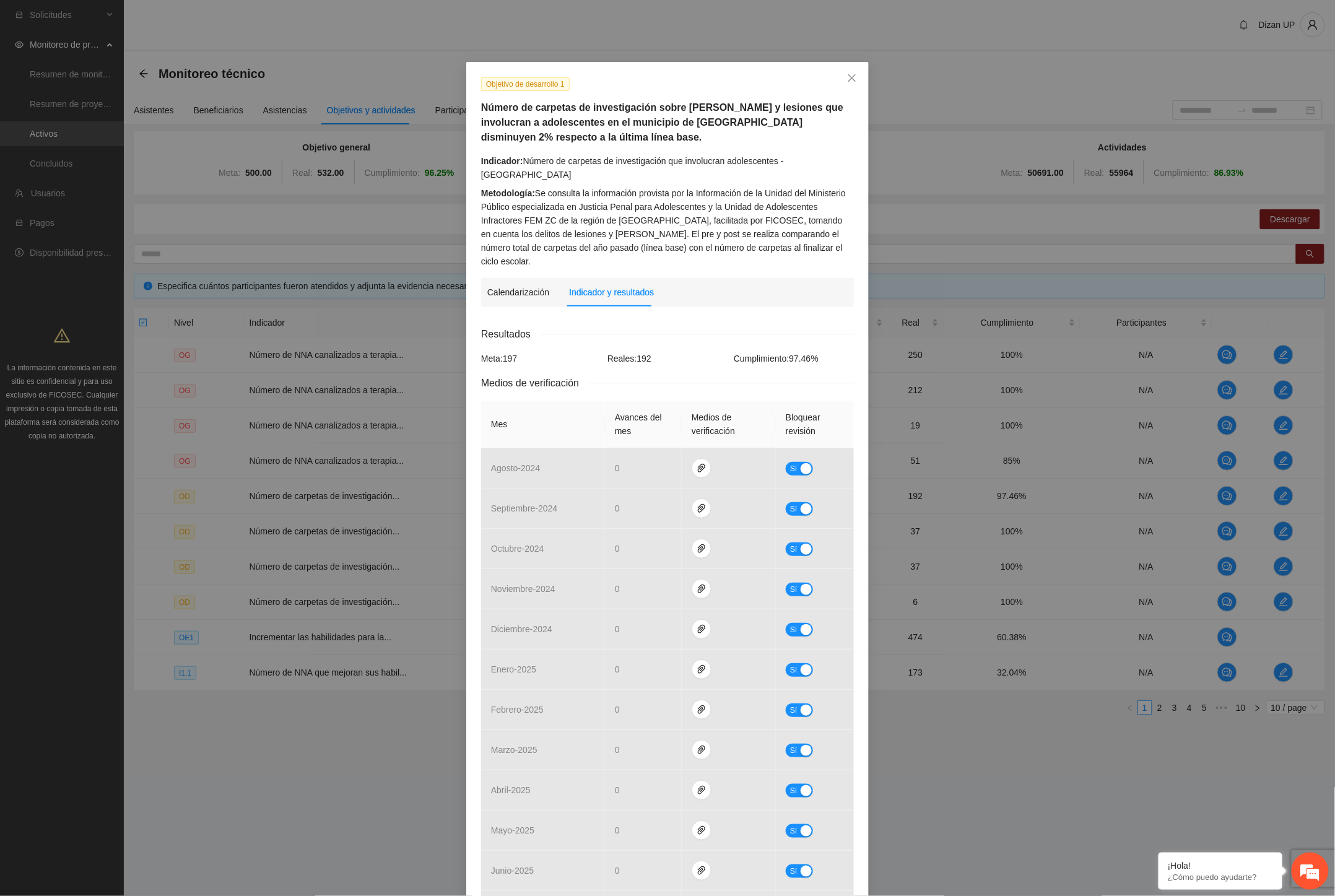
click at [801, 220] on div "Metodología: Se consulta la información provista por la Información de la Unida…" at bounding box center [668, 227] width 373 height 82
drag, startPoint x: 517, startPoint y: 235, endPoint x: 765, endPoint y: 242, distance: 248.1
click at [765, 242] on div "Objetivo de desarrollo 1 Número de carpetas de investigación sobre [PERSON_NAME…" at bounding box center [668, 533] width 403 height 942
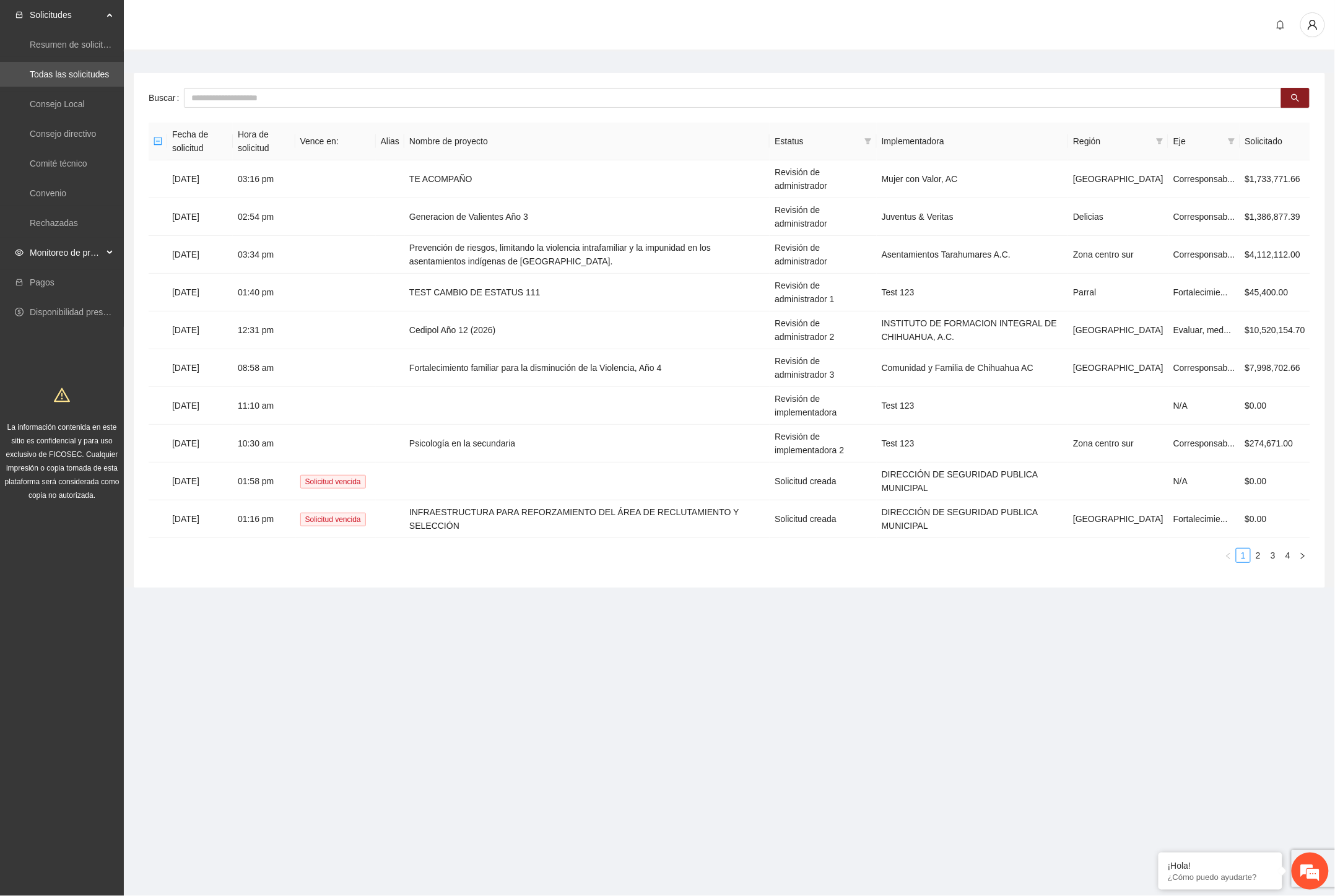
click at [58, 250] on span "Monitoreo de proyectos" at bounding box center [66, 252] width 73 height 25
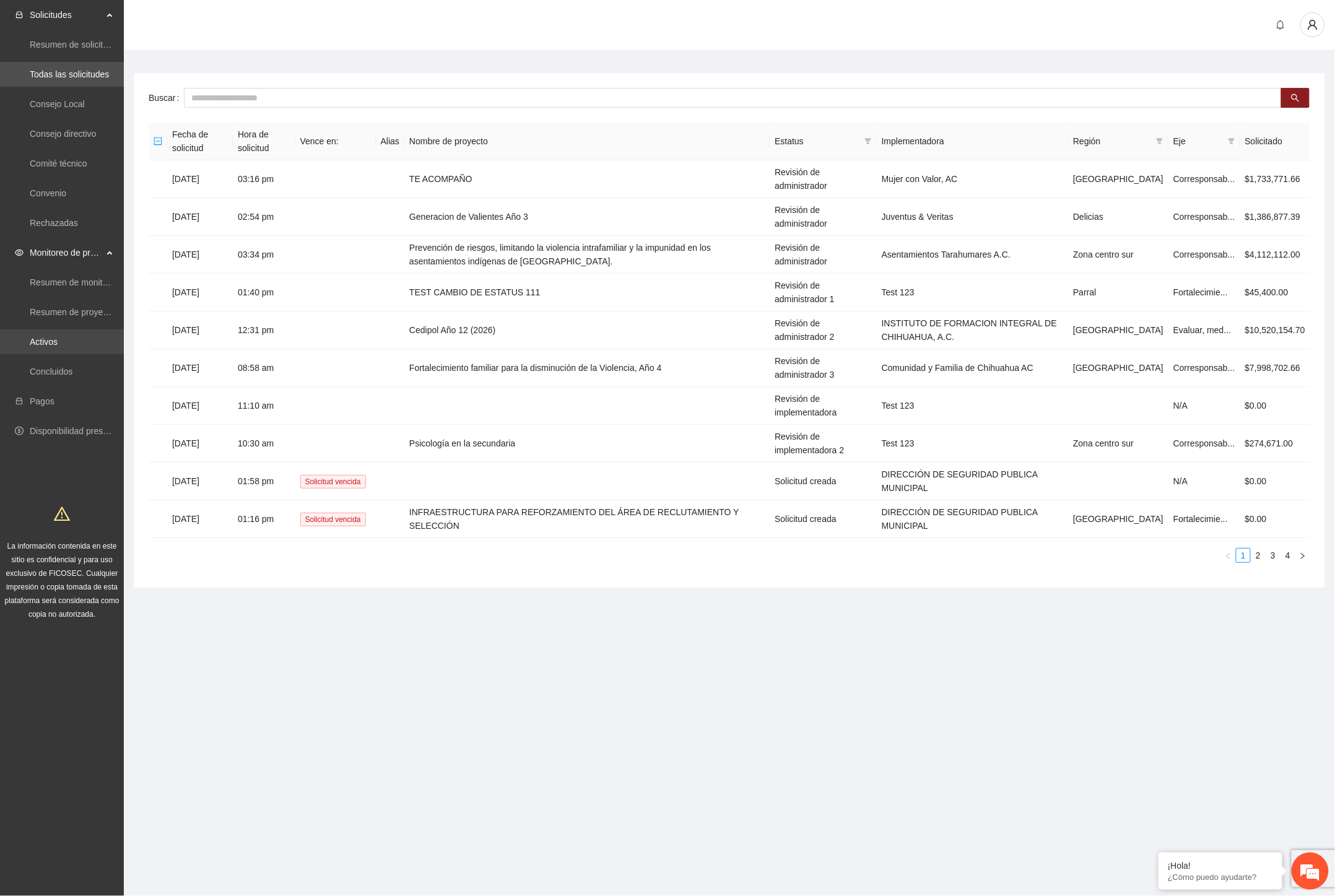
click at [47, 346] on link "Activos" at bounding box center [44, 341] width 28 height 10
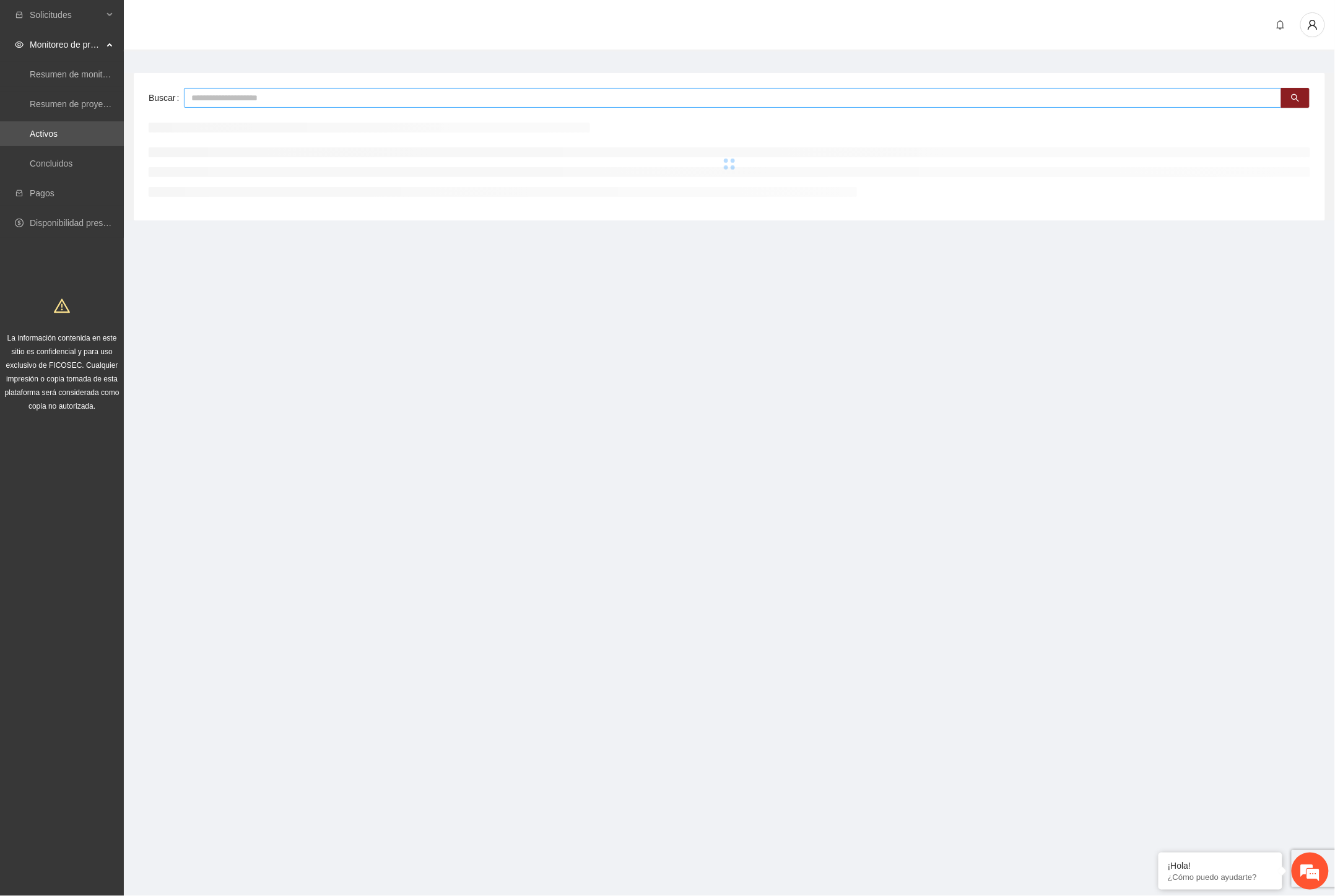
click at [206, 96] on input "text" at bounding box center [733, 97] width 1098 height 20
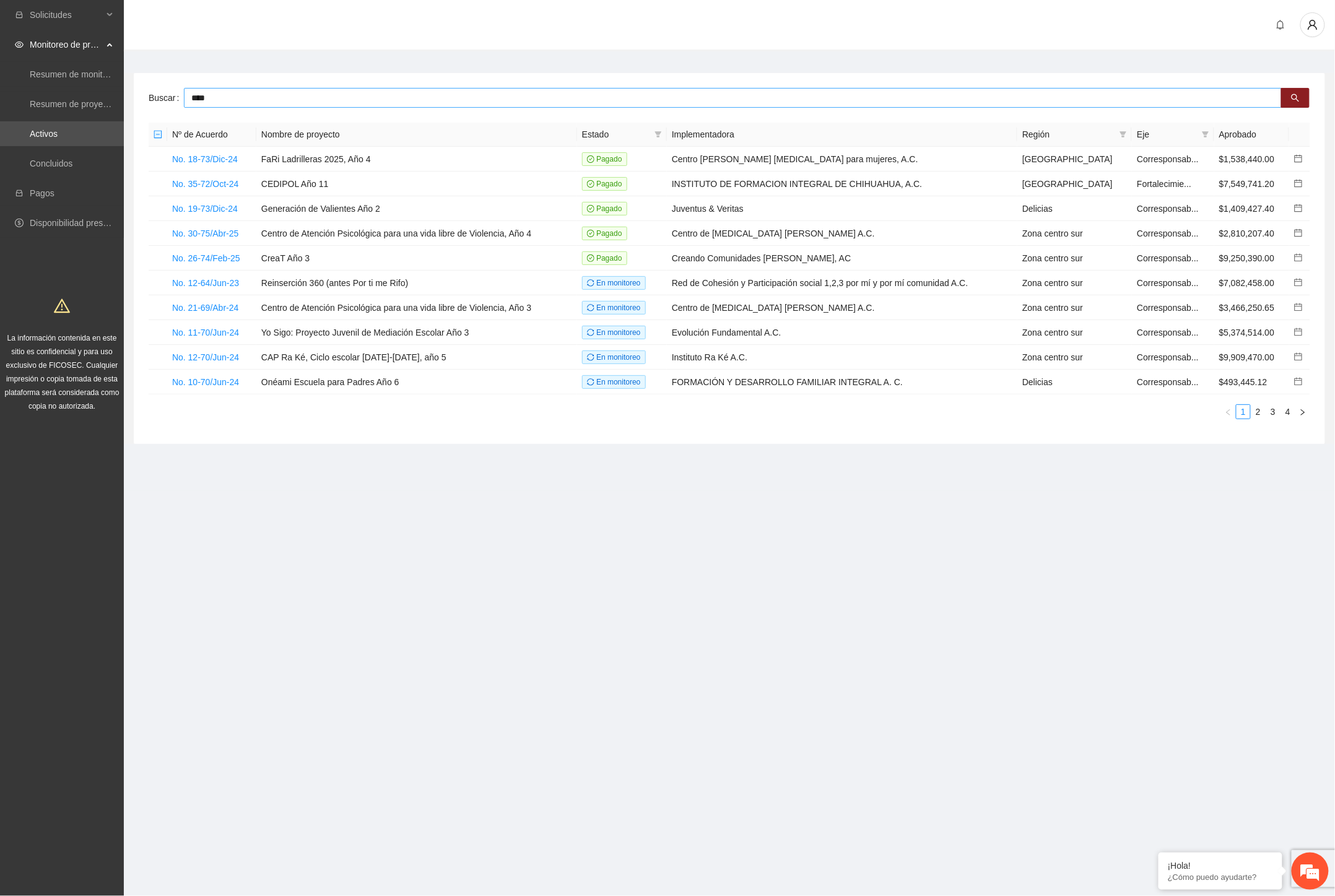
type input "****"
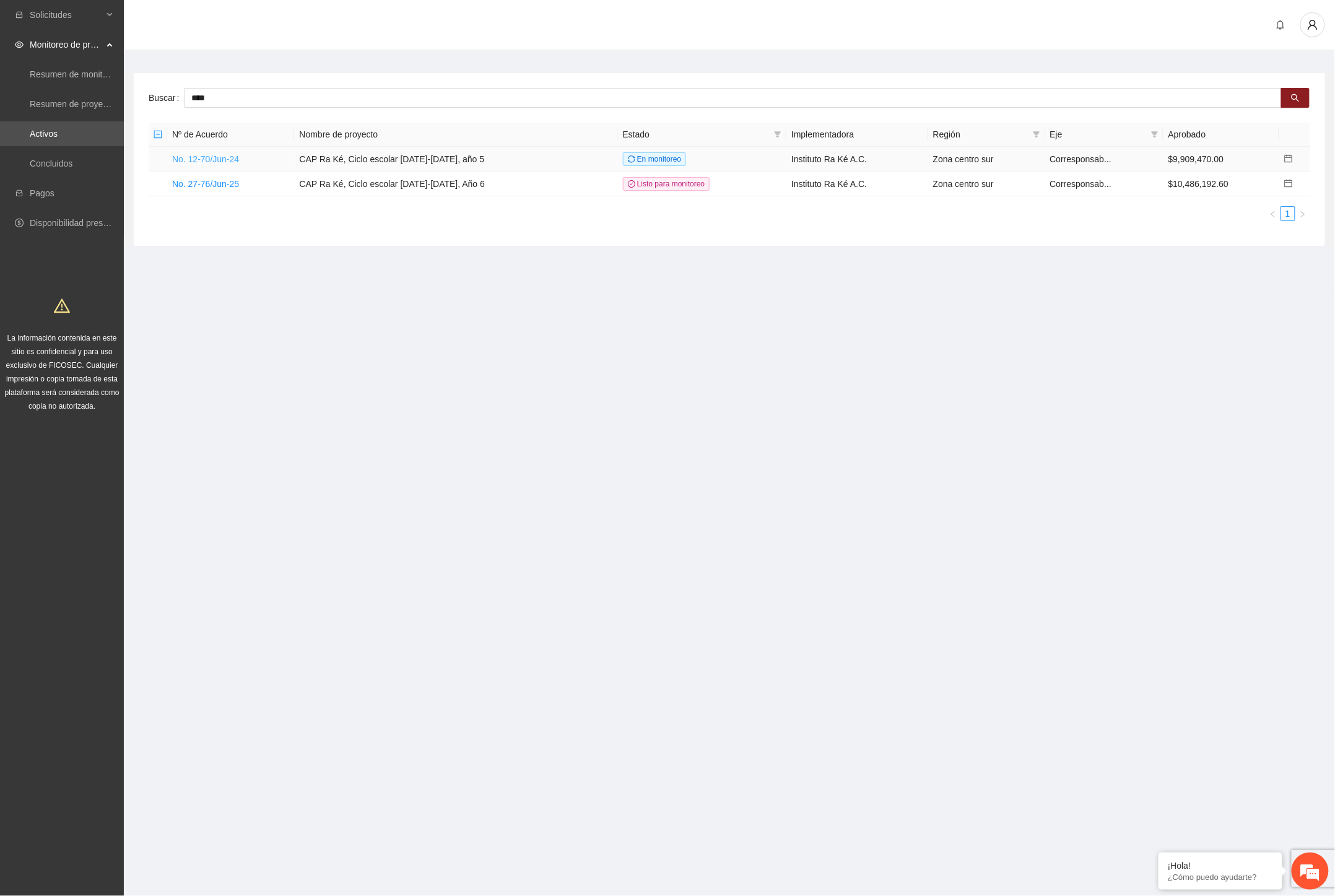
click at [216, 157] on link "No. 12-70/Jun-24" at bounding box center [205, 159] width 67 height 10
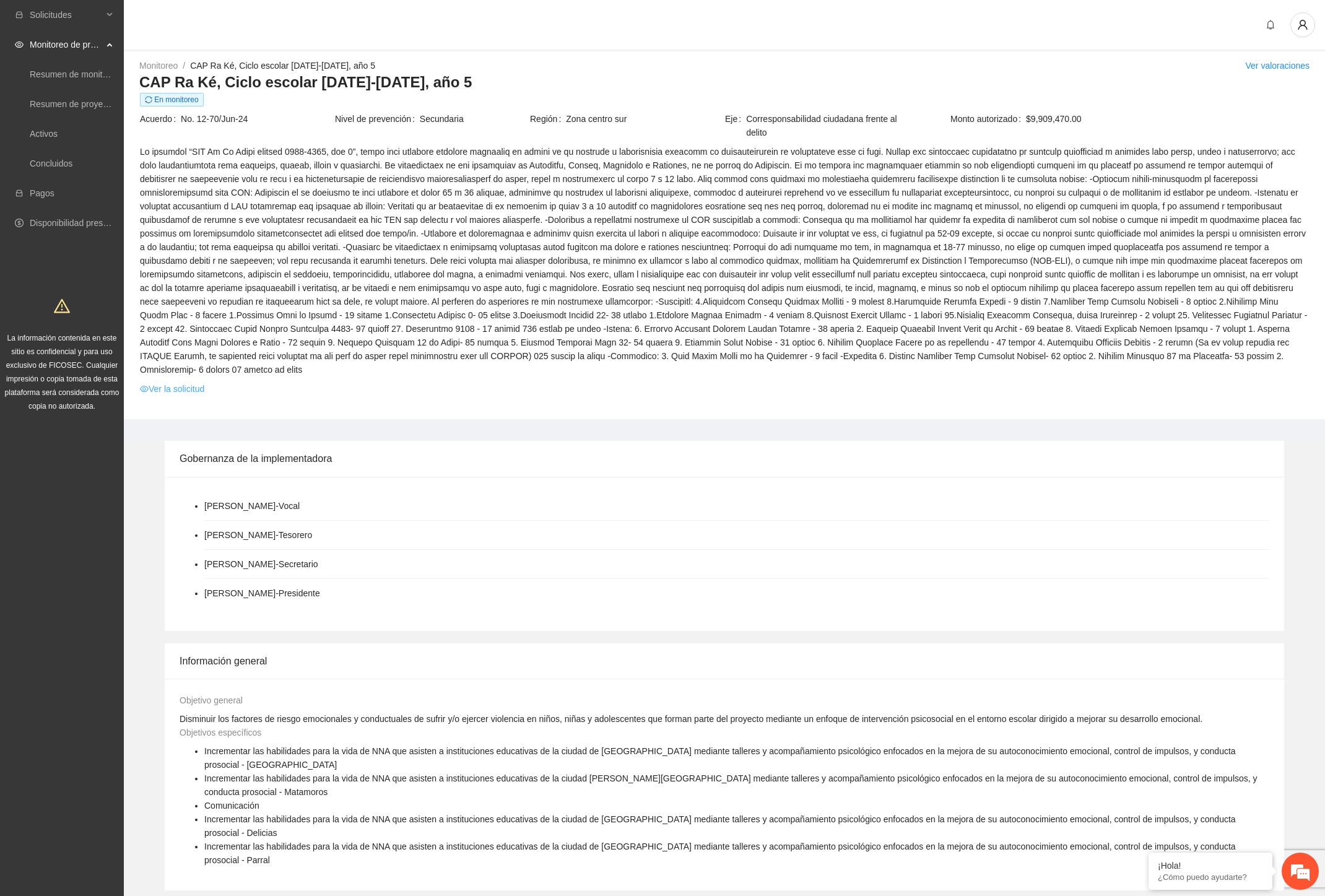
click at [174, 382] on link "Ver la solicitud" at bounding box center [172, 389] width 64 height 14
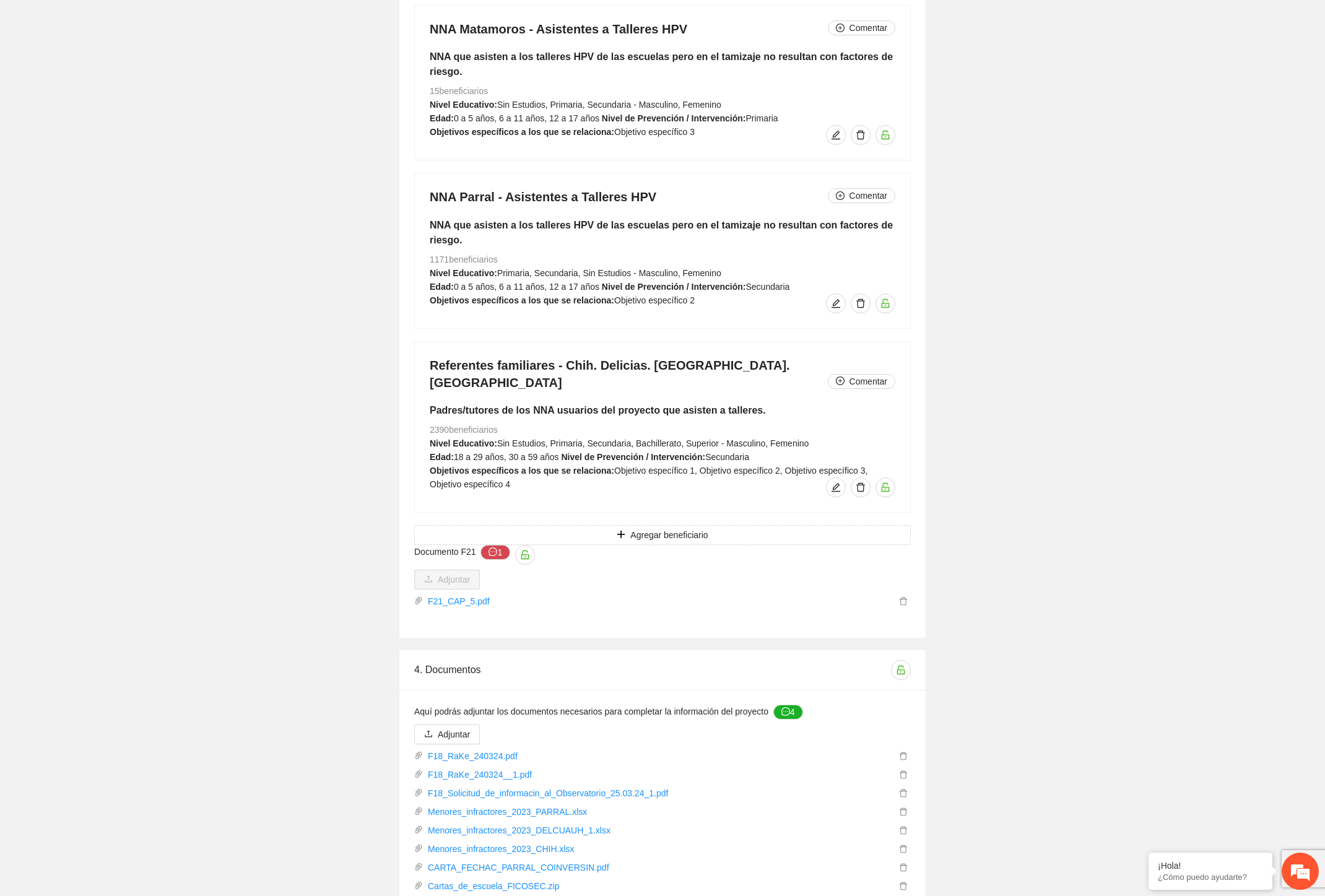
scroll to position [12334, 0]
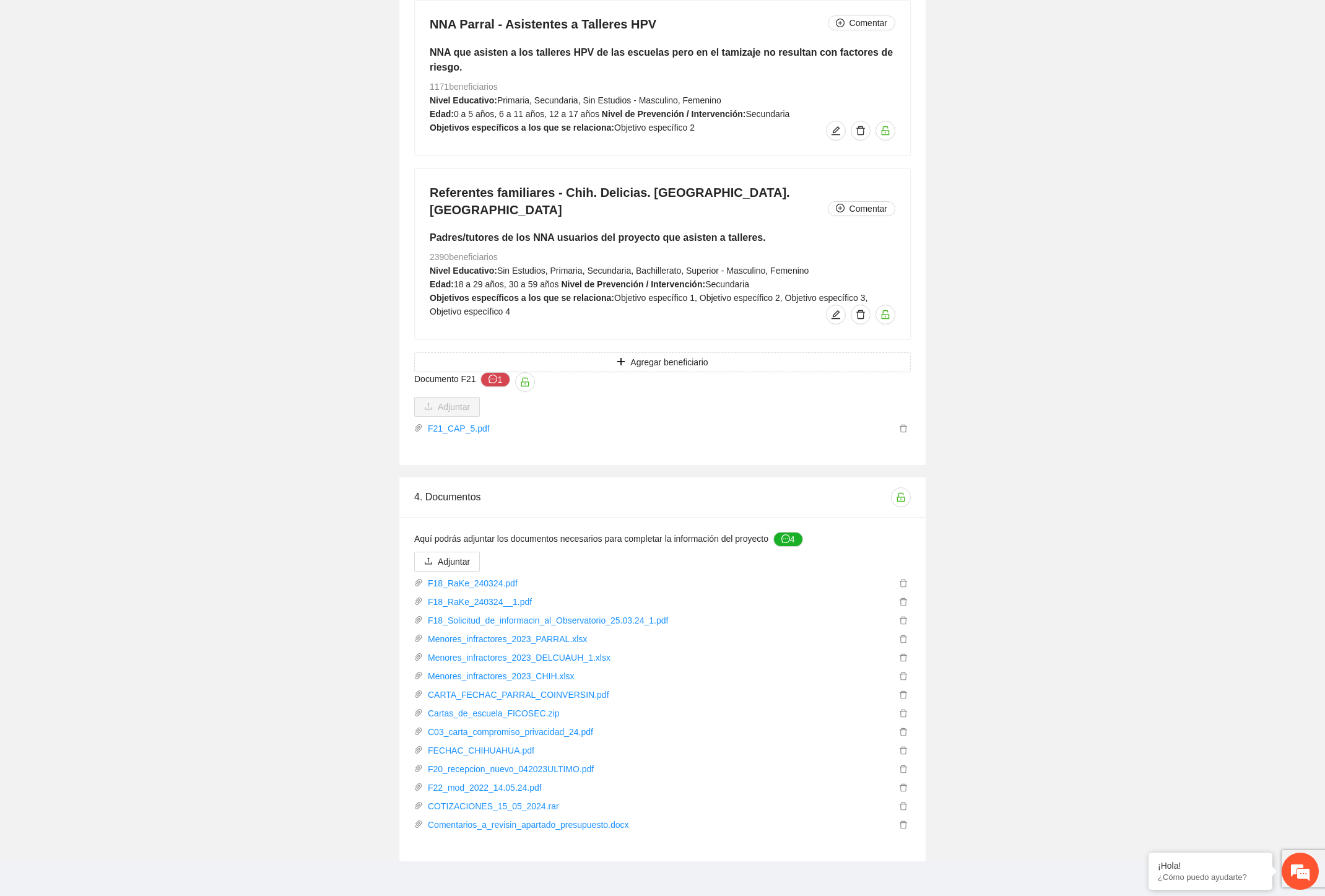
drag, startPoint x: 526, startPoint y: 485, endPoint x: 338, endPoint y: 490, distance: 188.1
click at [503, 576] on link "F18_RaKe_240324.pdf" at bounding box center [659, 583] width 473 height 14
click at [444, 576] on link "F18_RaKe_240324.pdf" at bounding box center [659, 583] width 473 height 14
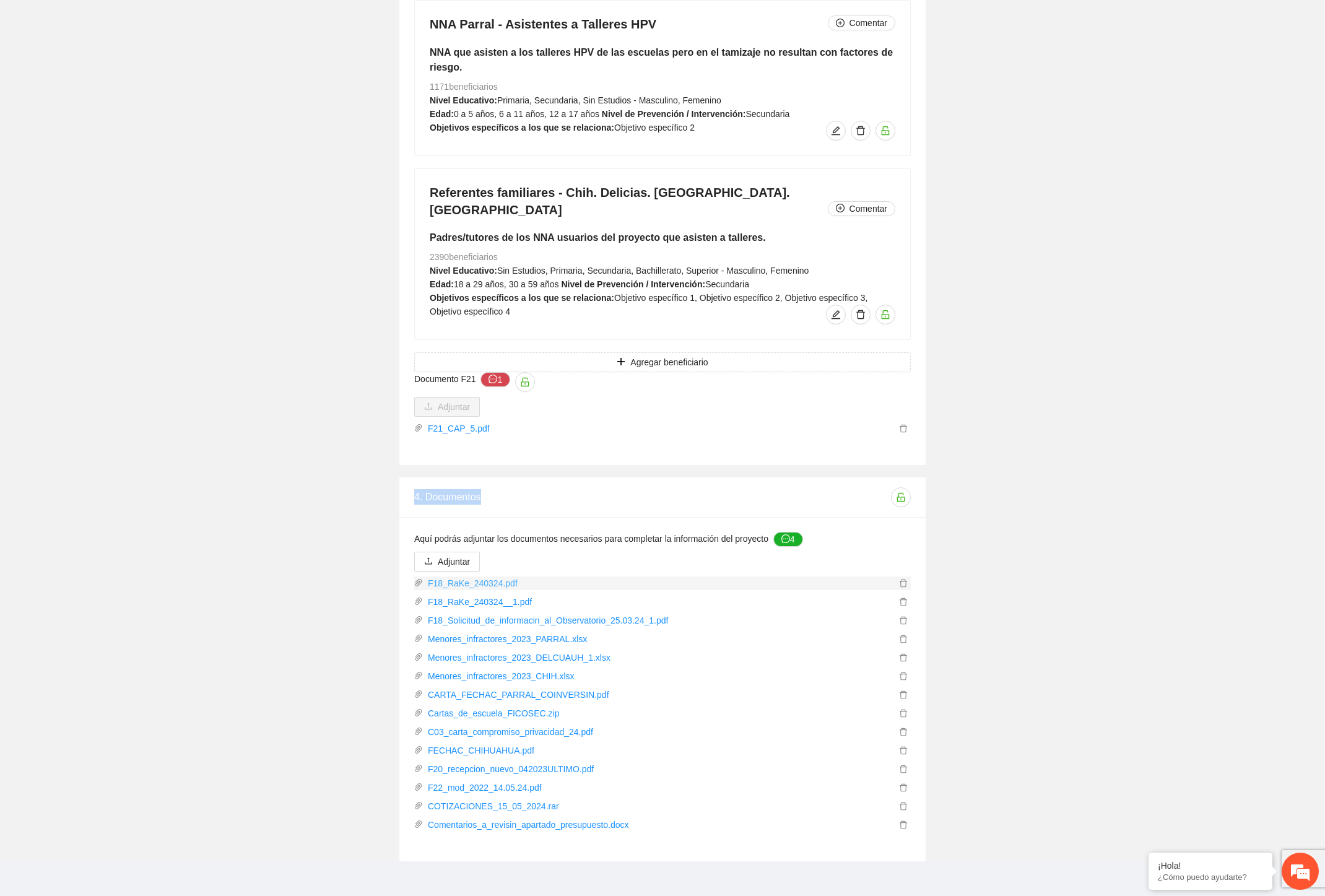
click at [444, 576] on link "F18_RaKe_240324.pdf" at bounding box center [659, 583] width 473 height 14
click at [454, 595] on link "F18_RaKe_240324__1.pdf" at bounding box center [659, 602] width 473 height 14
click at [442, 576] on link "F18_RaKe_240324.pdf" at bounding box center [659, 583] width 473 height 14
